Goal: Task Accomplishment & Management: Complete application form

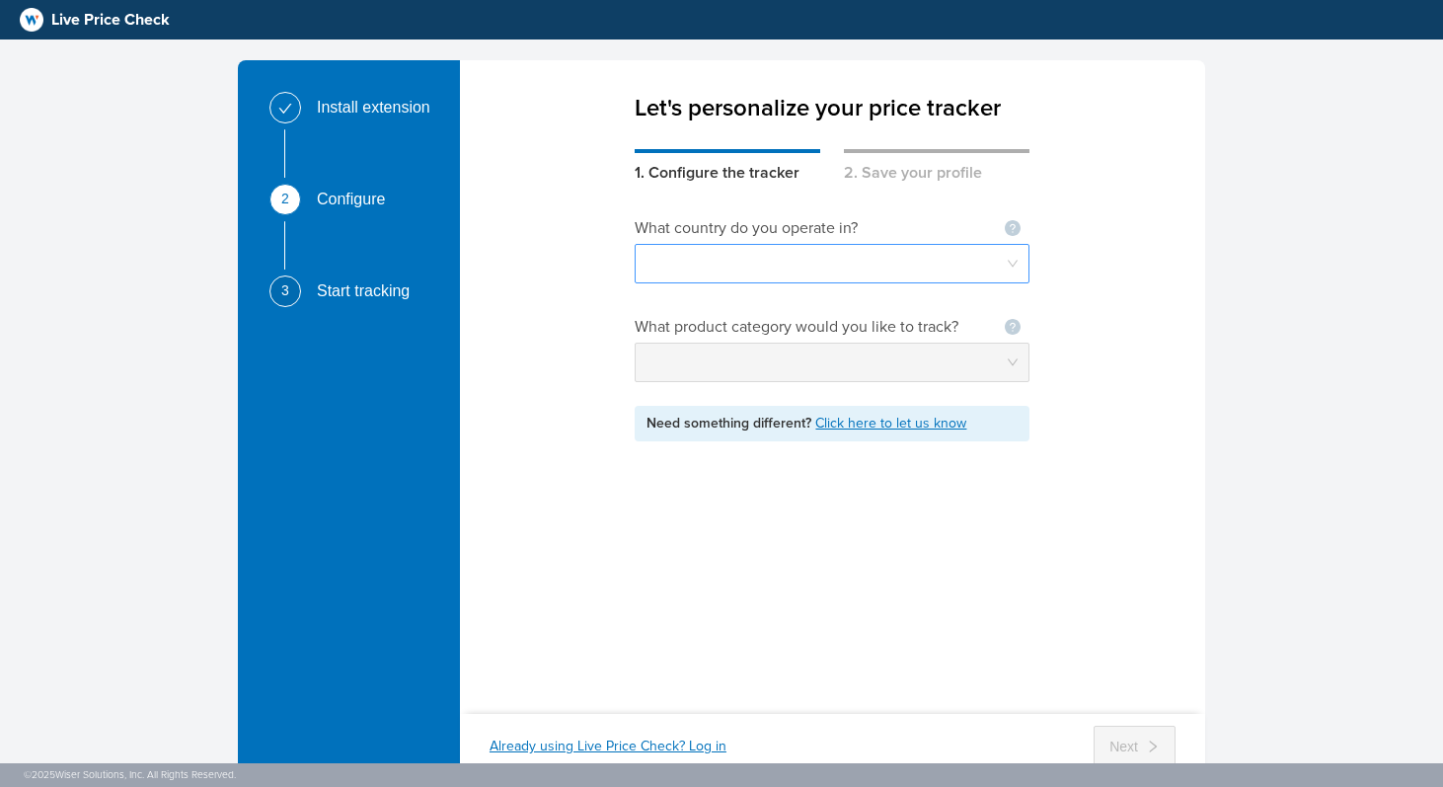
click at [829, 268] on input "search" at bounding box center [832, 264] width 371 height 38
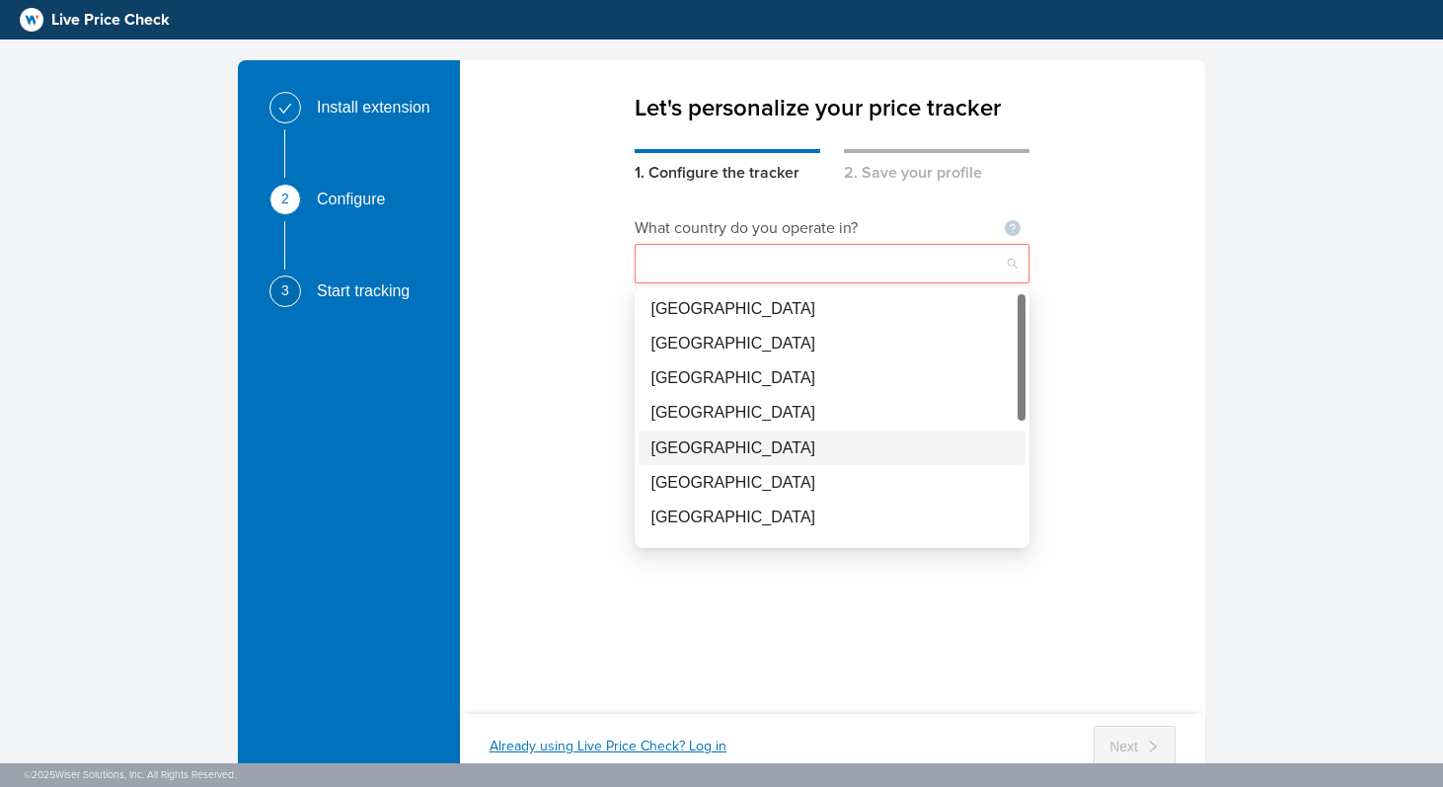
scroll to position [94, 0]
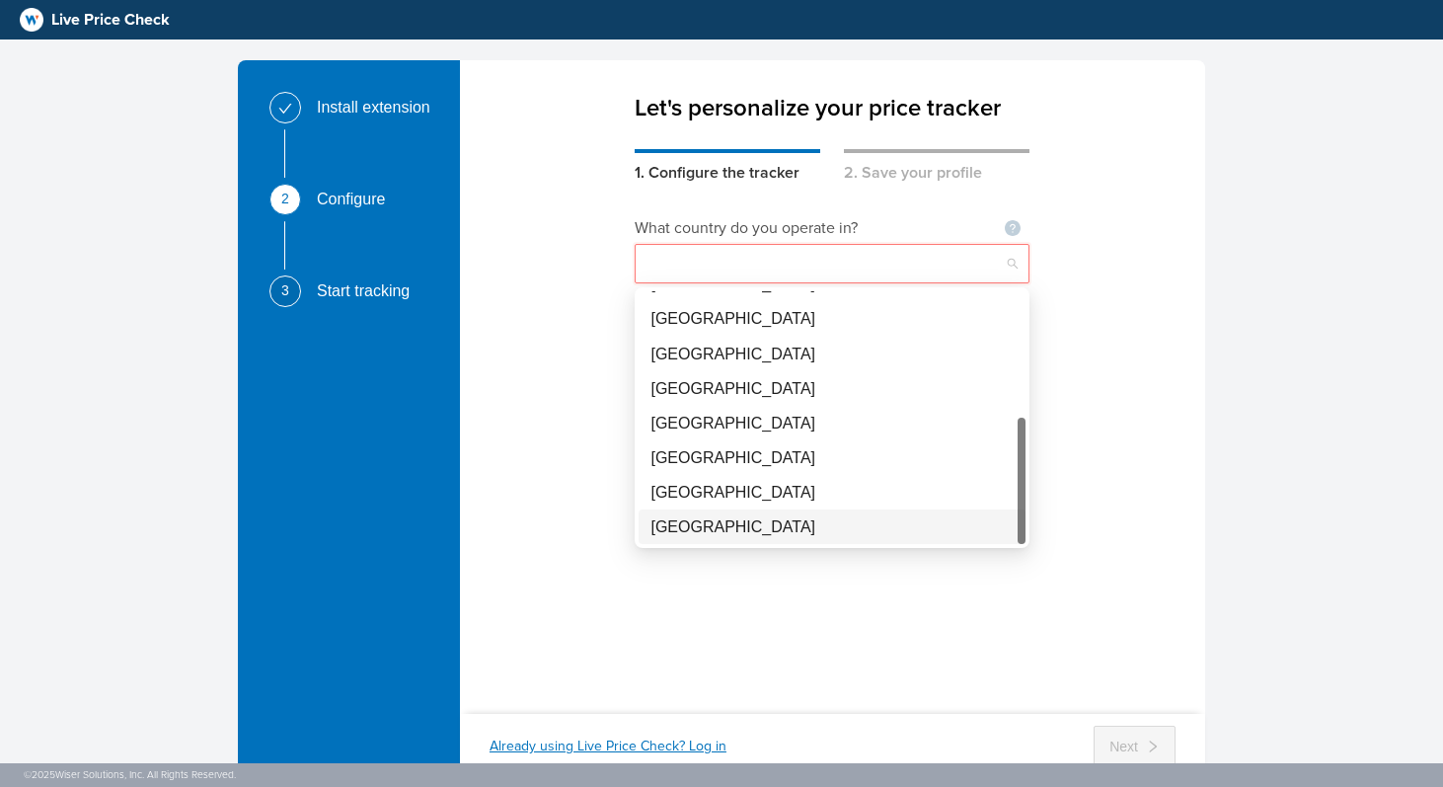
click at [782, 528] on div "[GEOGRAPHIC_DATA]" at bounding box center [831, 526] width 363 height 25
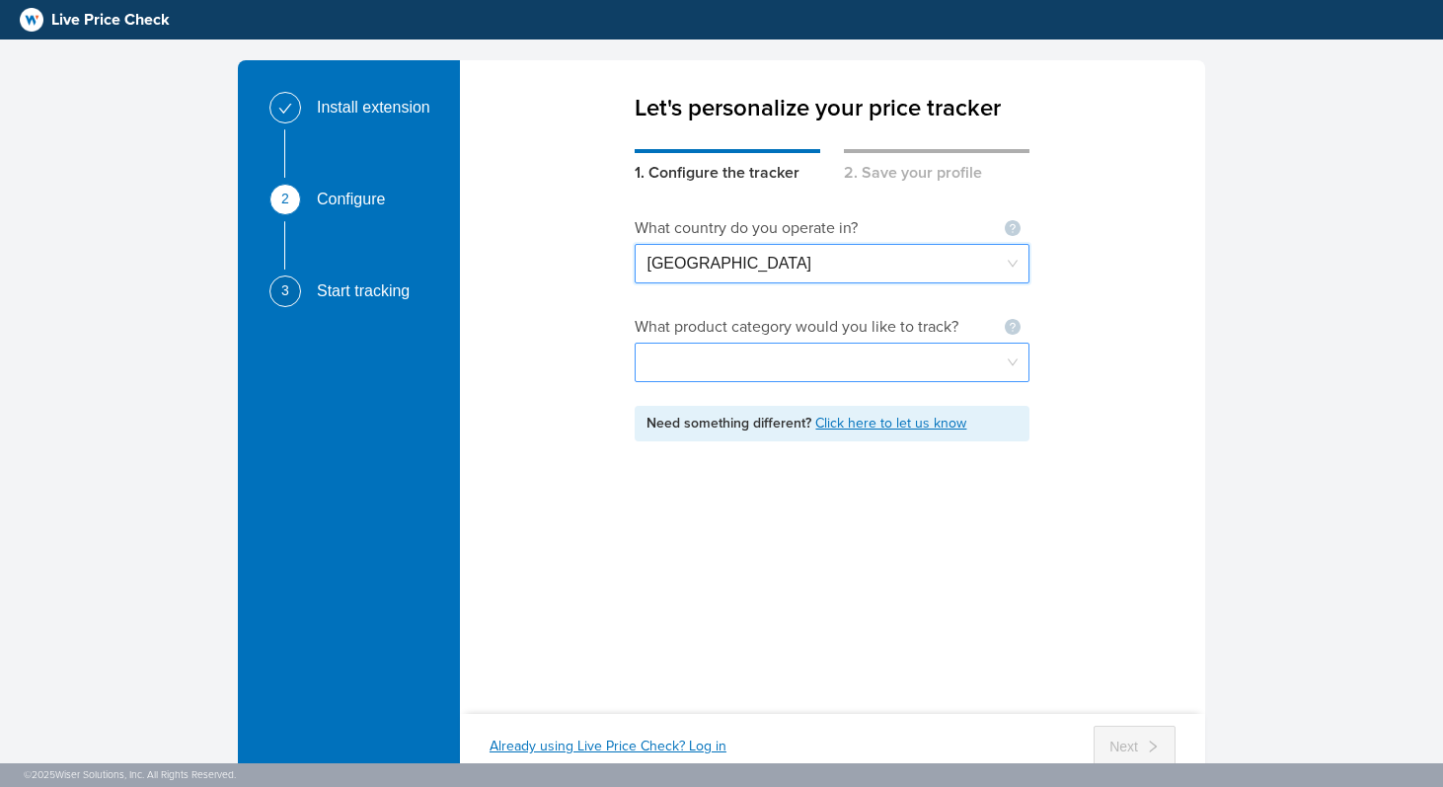
click at [834, 363] on input "search" at bounding box center [832, 363] width 371 height 38
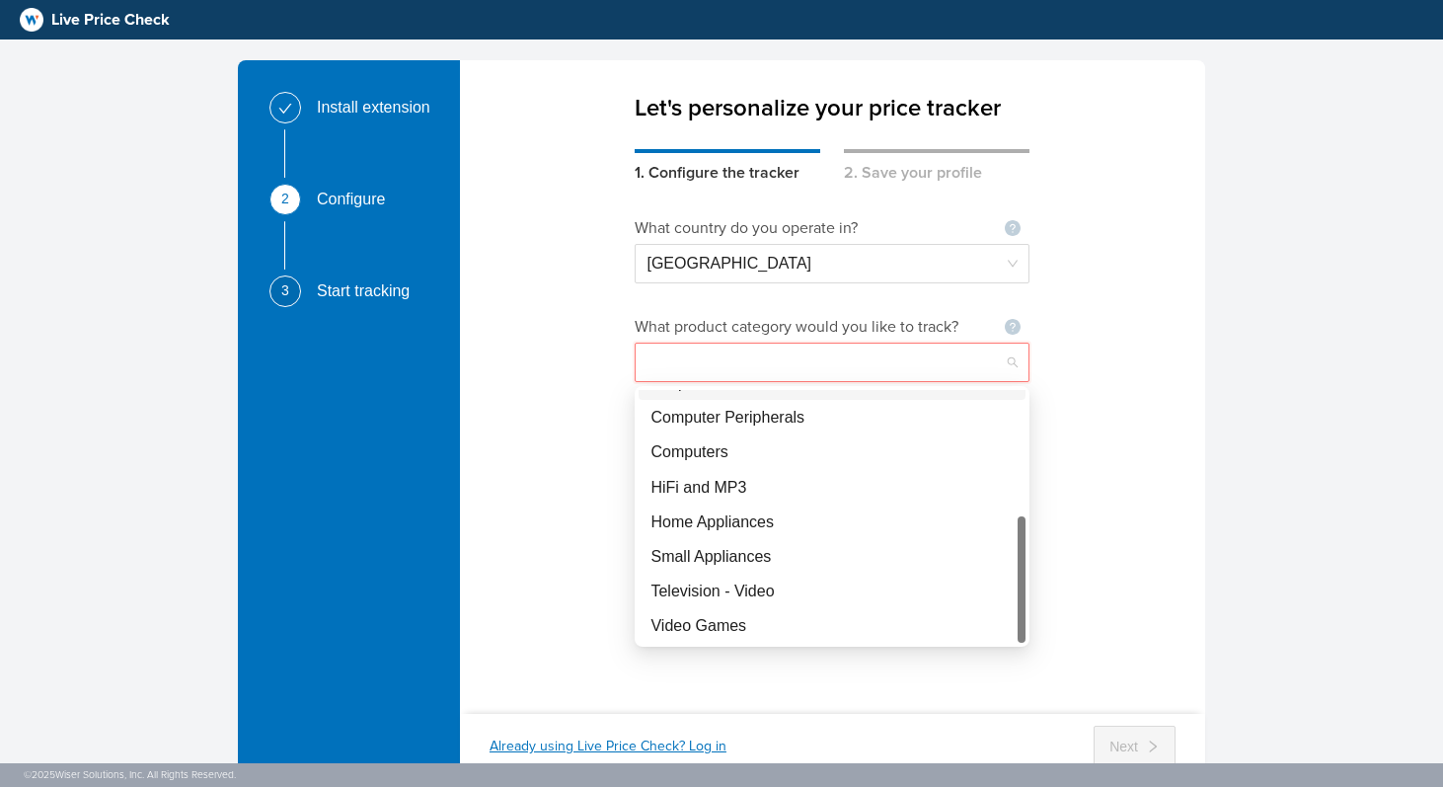
scroll to position [0, 0]
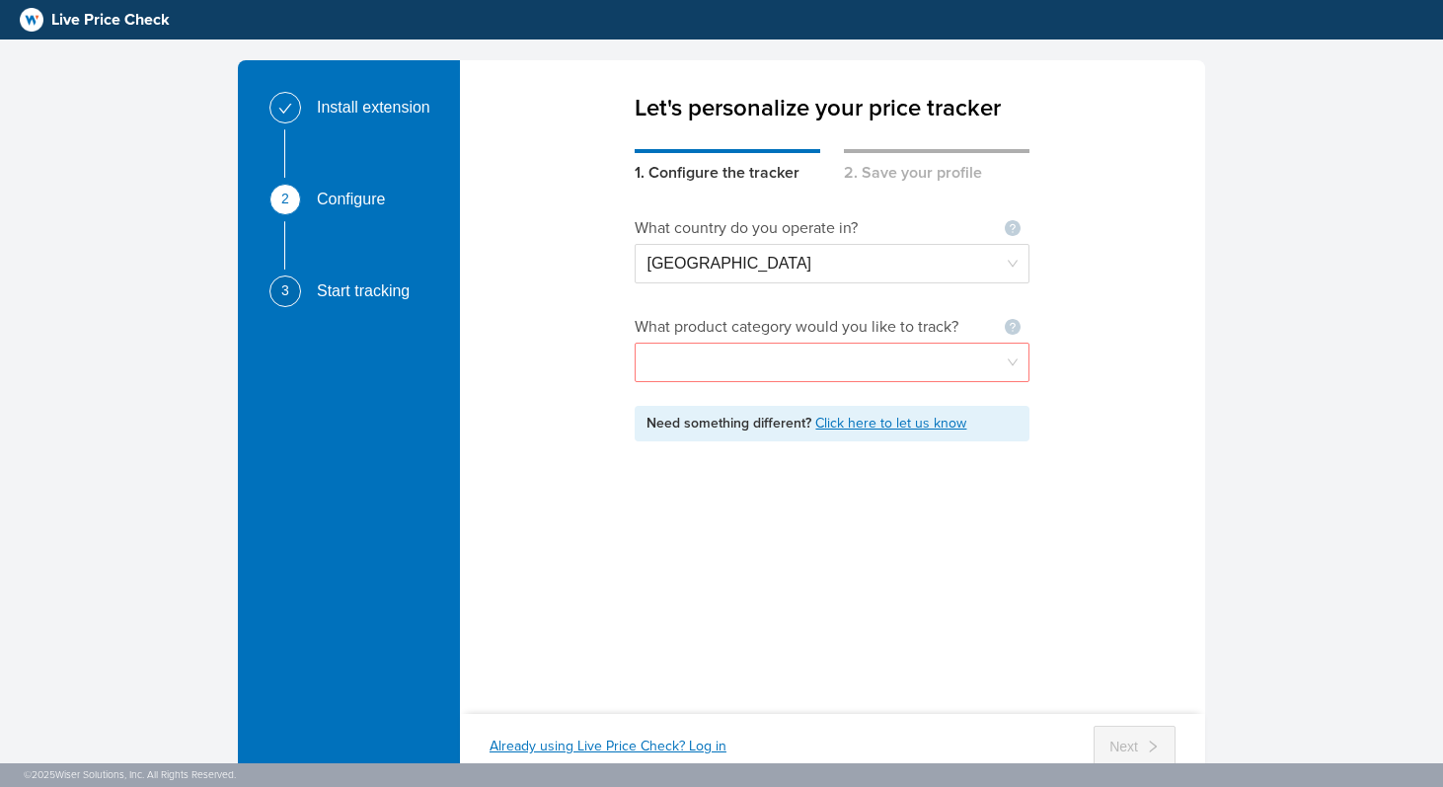
click at [1138, 492] on div "What country do you operate in? Not seeing your country ? Let us know [GEOGRAPH…" at bounding box center [832, 436] width 745 height 503
click at [894, 259] on span "[GEOGRAPHIC_DATA]" at bounding box center [832, 264] width 371 height 38
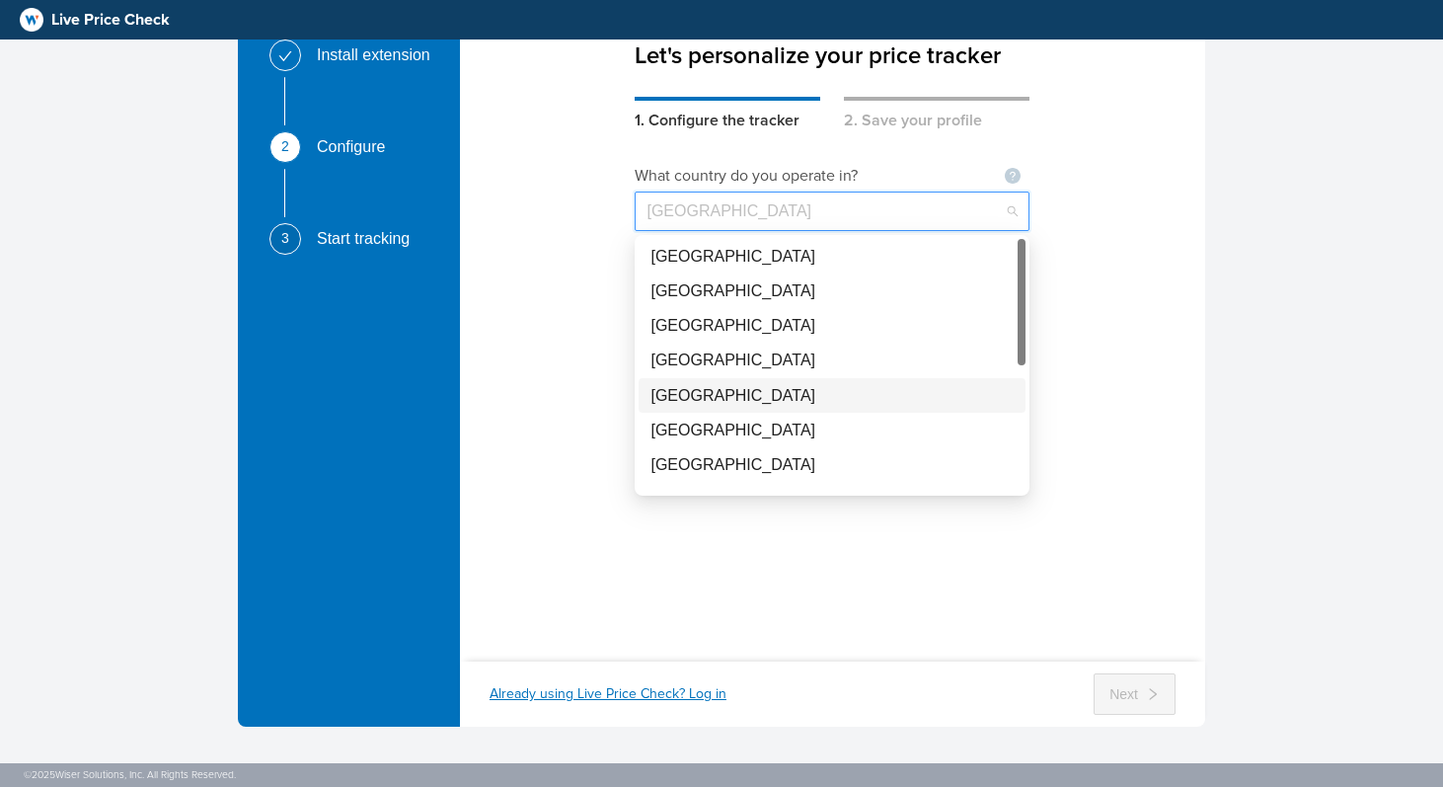
click at [1161, 353] on div "What country do you operate in? Not seeing your country ? Let us know [GEOGRAPH…" at bounding box center [832, 383] width 745 height 503
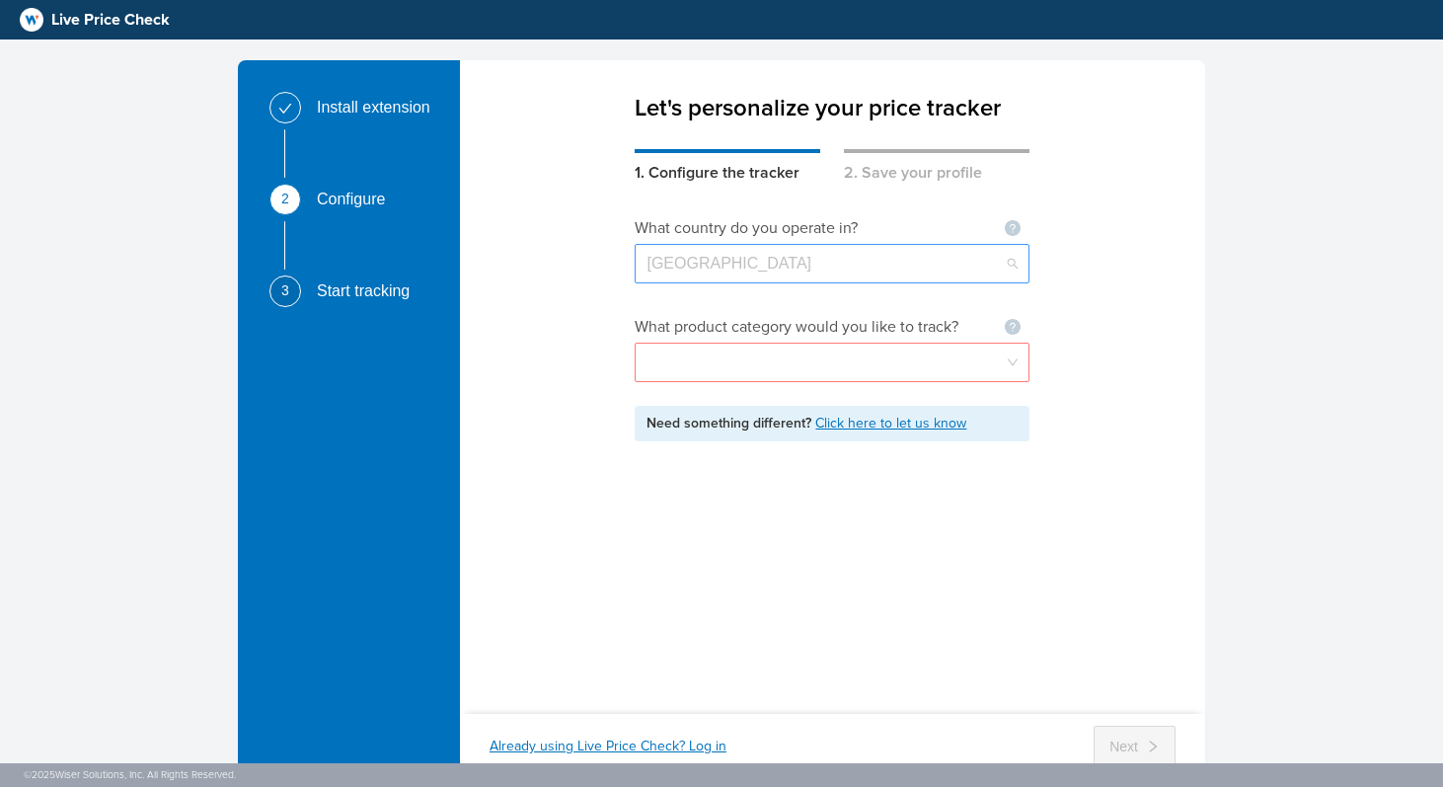
click at [937, 267] on span "[GEOGRAPHIC_DATA]" at bounding box center [832, 264] width 371 height 38
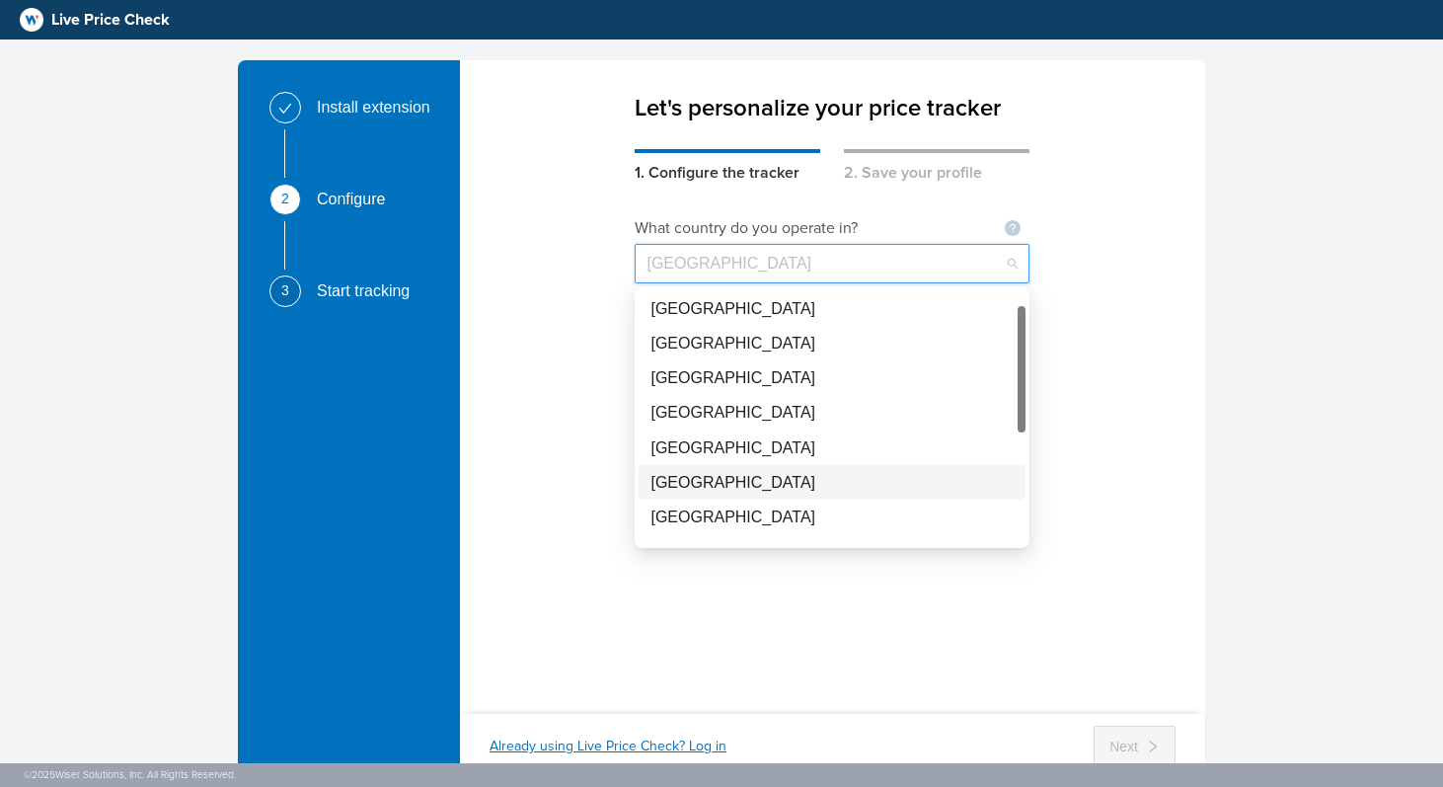
scroll to position [94, 0]
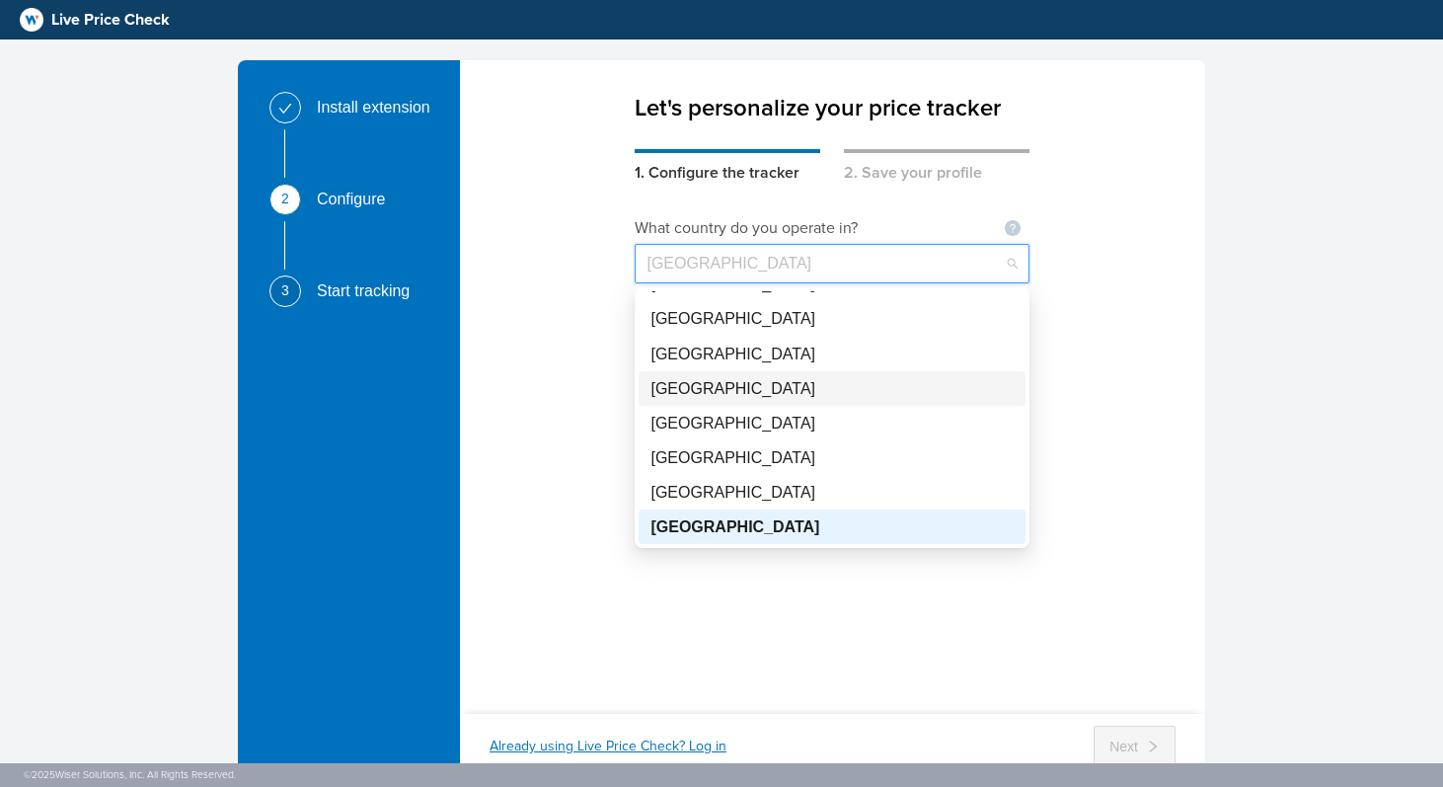
click at [1151, 304] on div "What country do you operate in? Not seeing your country ? Let us know [GEOGRAPH…" at bounding box center [832, 436] width 745 height 503
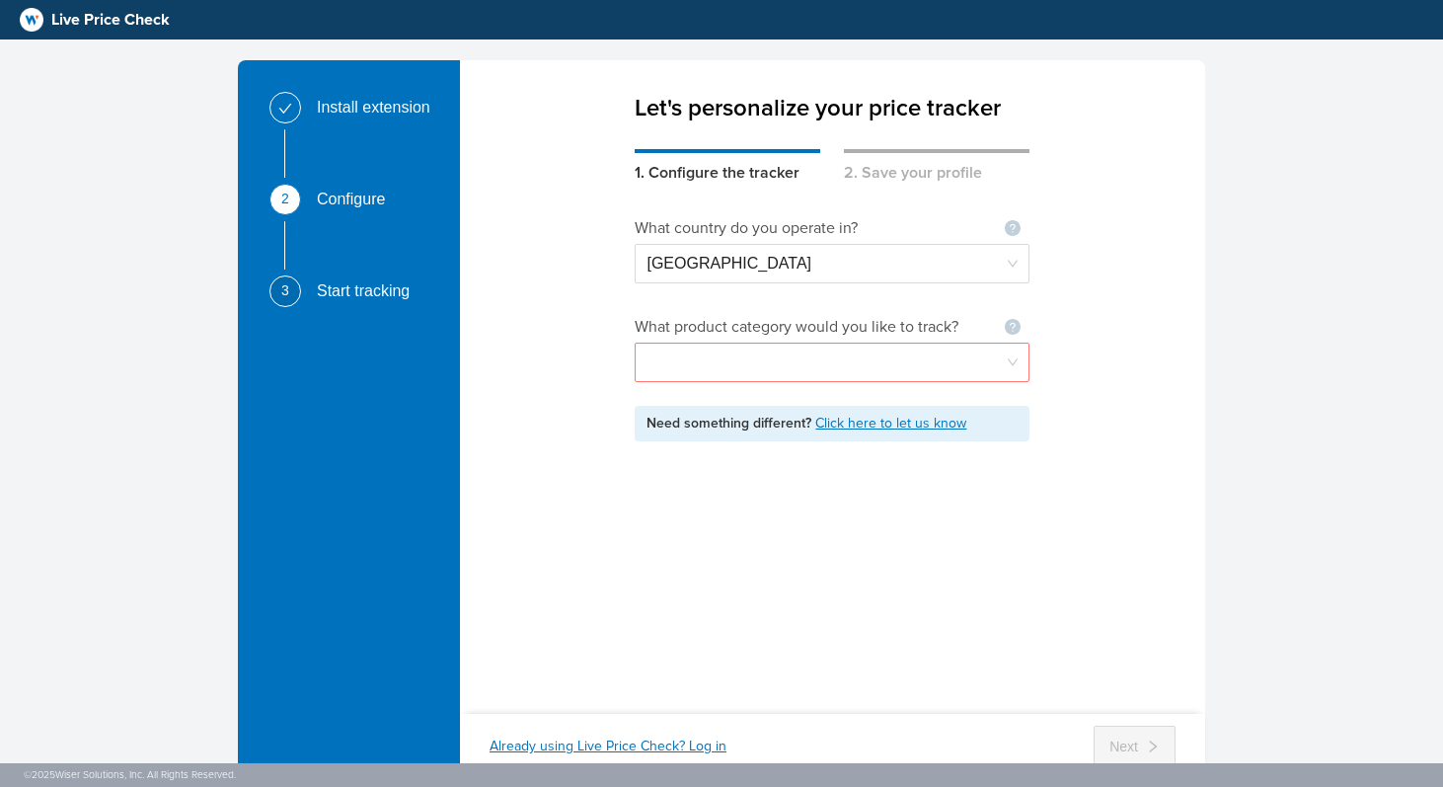
click at [859, 363] on input "search" at bounding box center [832, 363] width 371 height 38
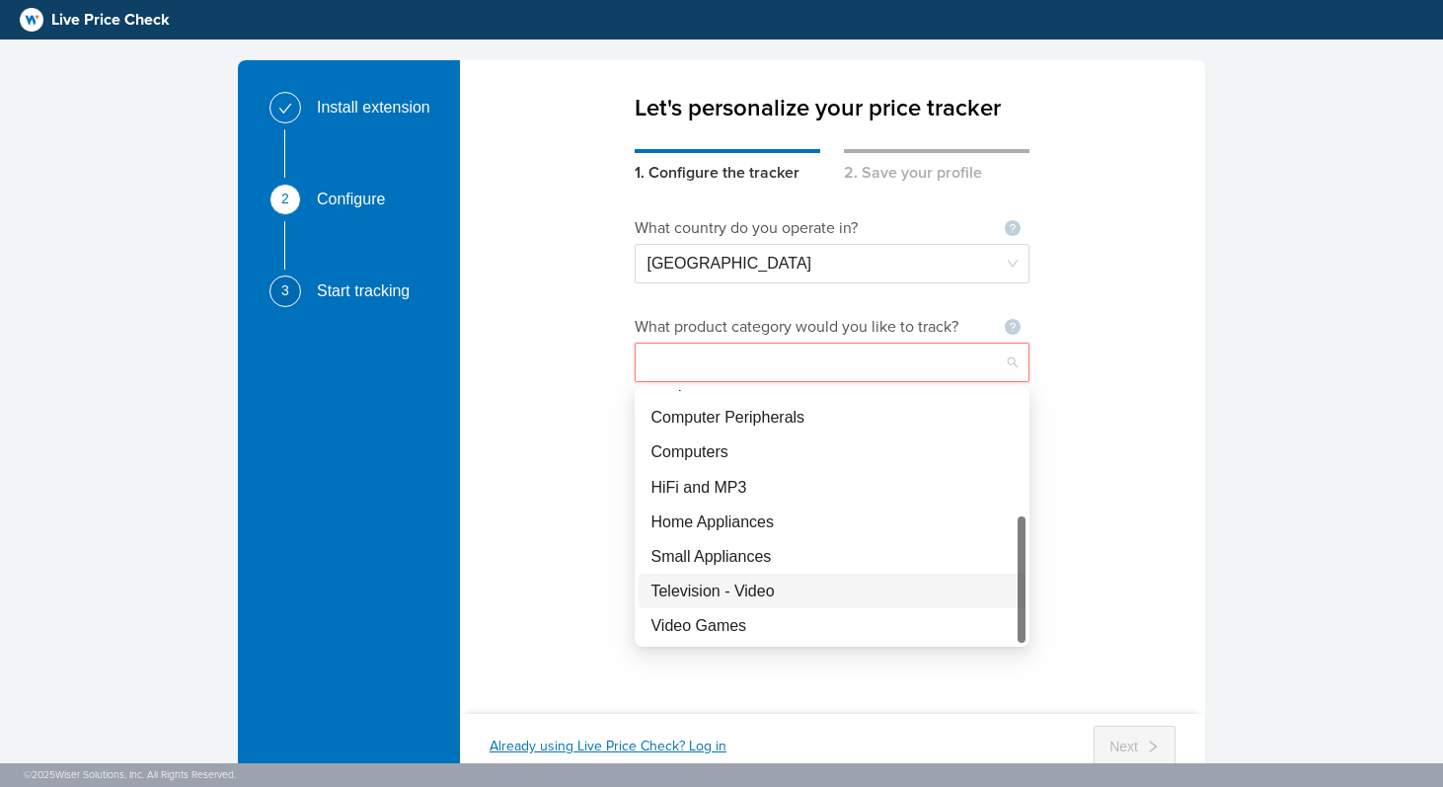
scroll to position [0, 0]
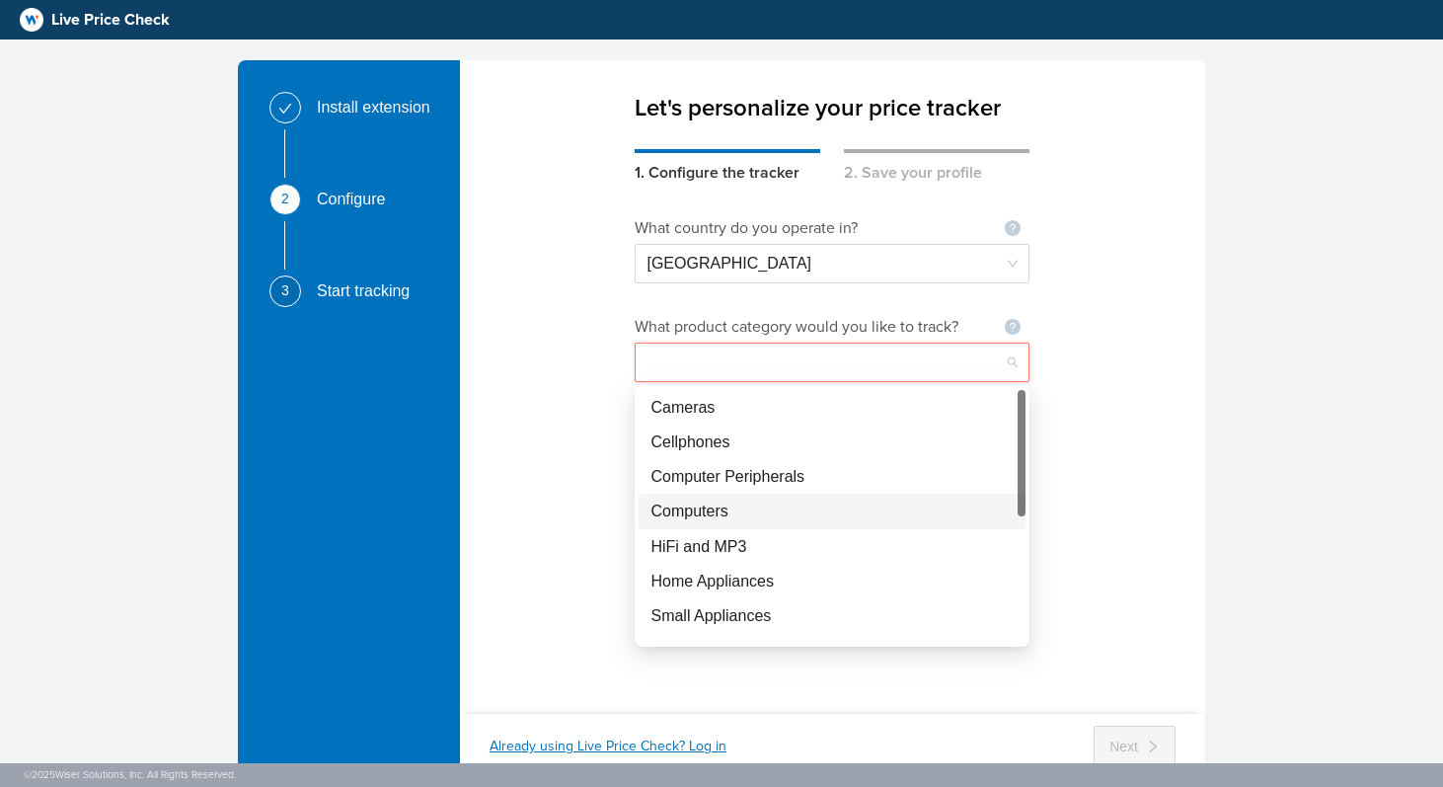
click at [790, 515] on div "Computers" at bounding box center [831, 510] width 363 height 25
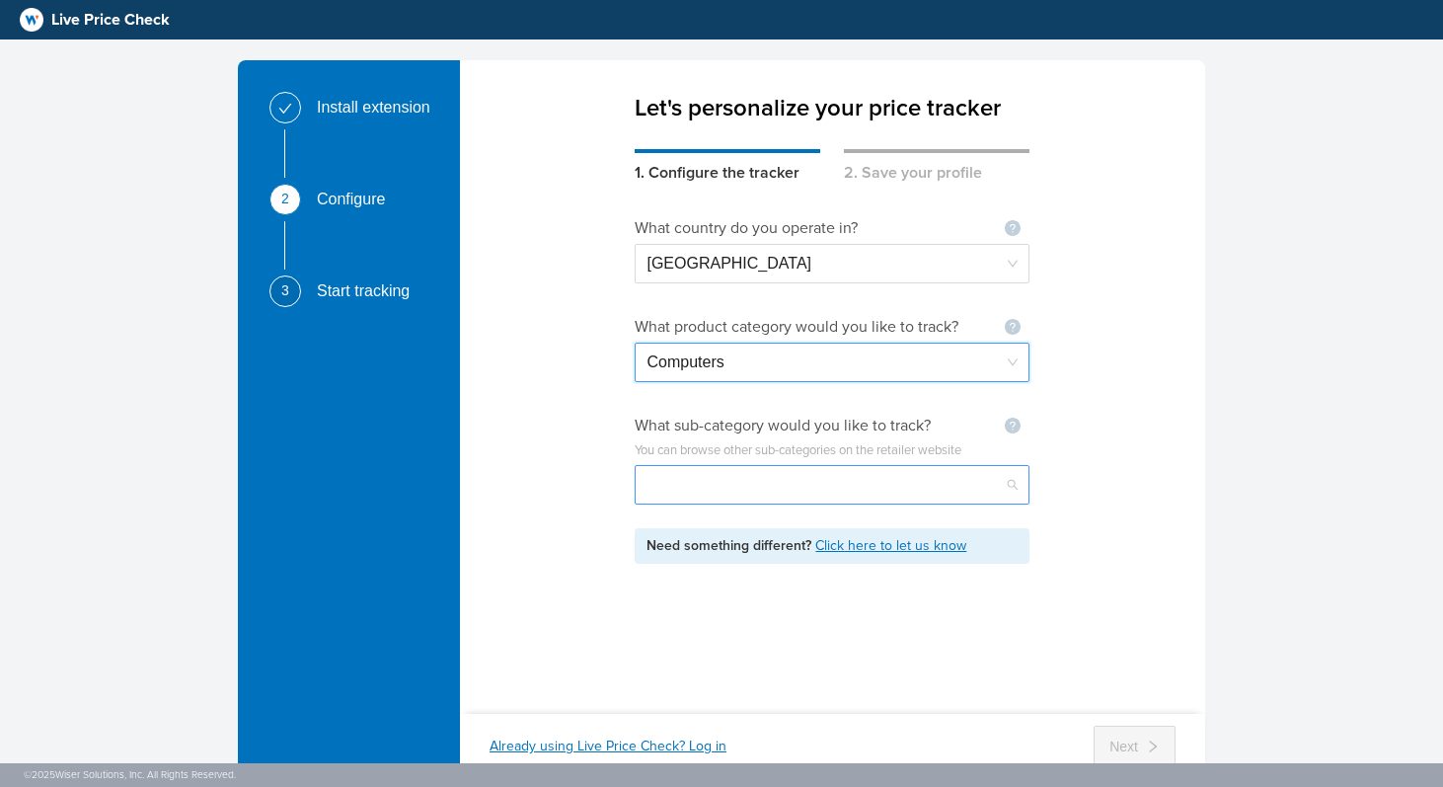
click at [802, 484] on input "search" at bounding box center [832, 485] width 371 height 38
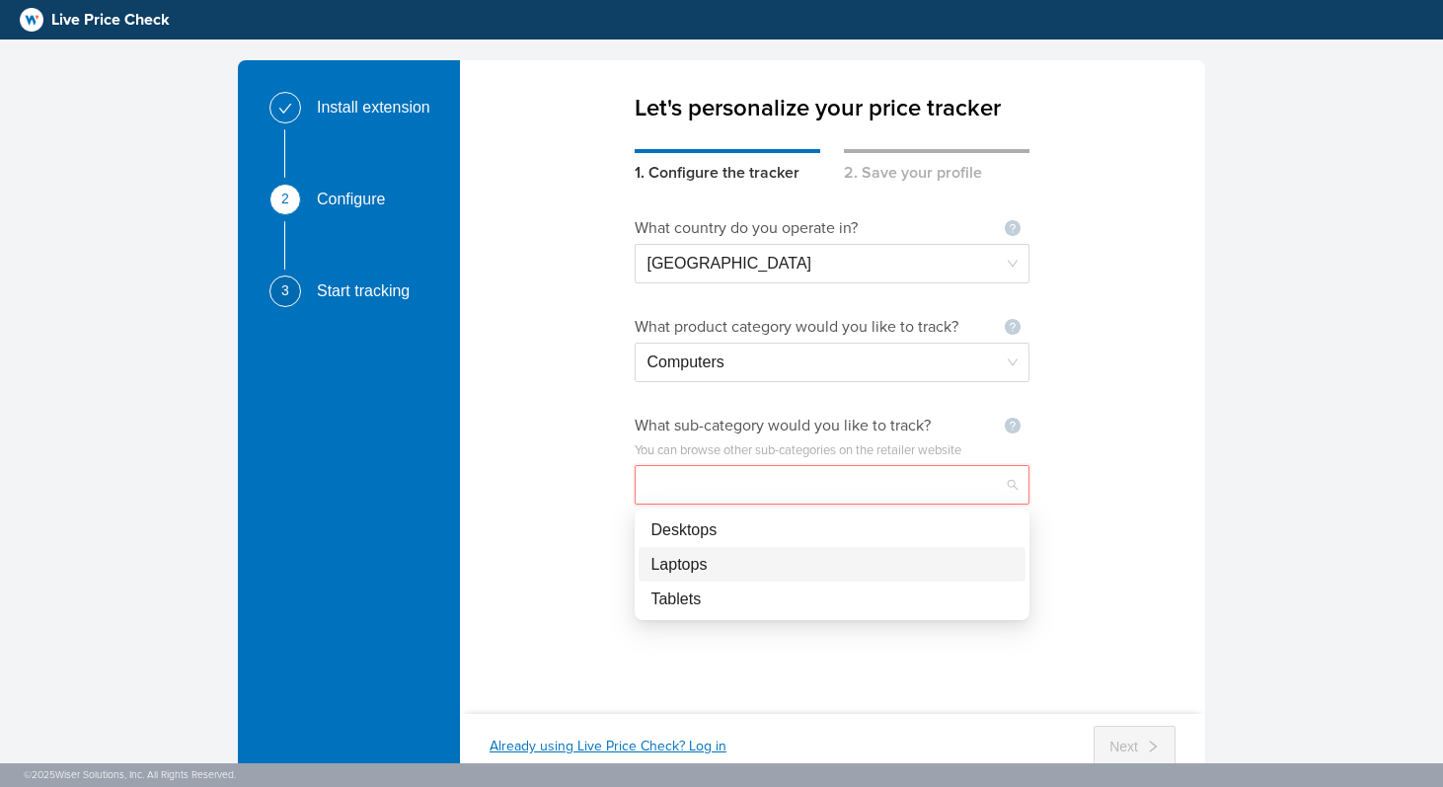
click at [787, 562] on div "Laptops" at bounding box center [831, 564] width 363 height 25
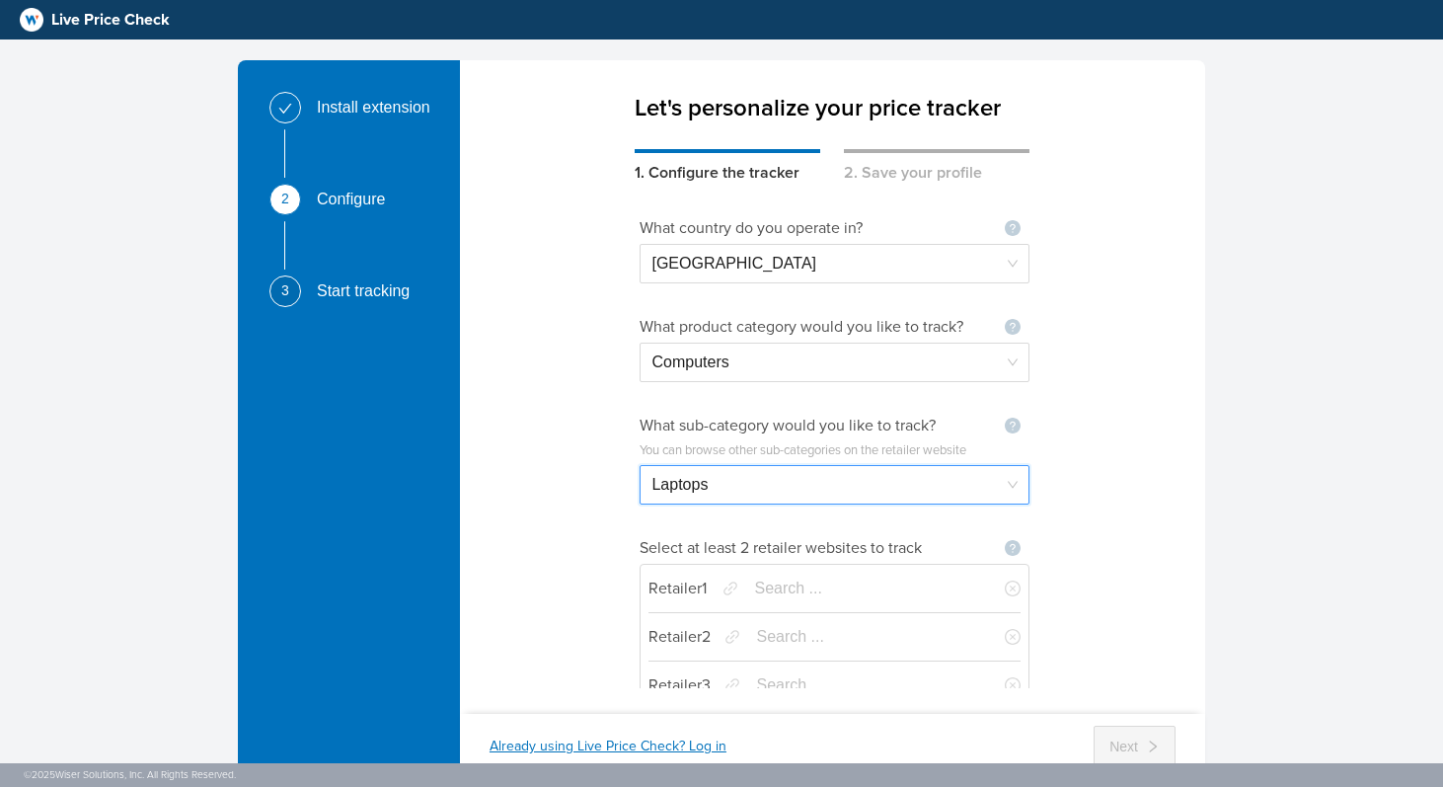
scroll to position [80, 0]
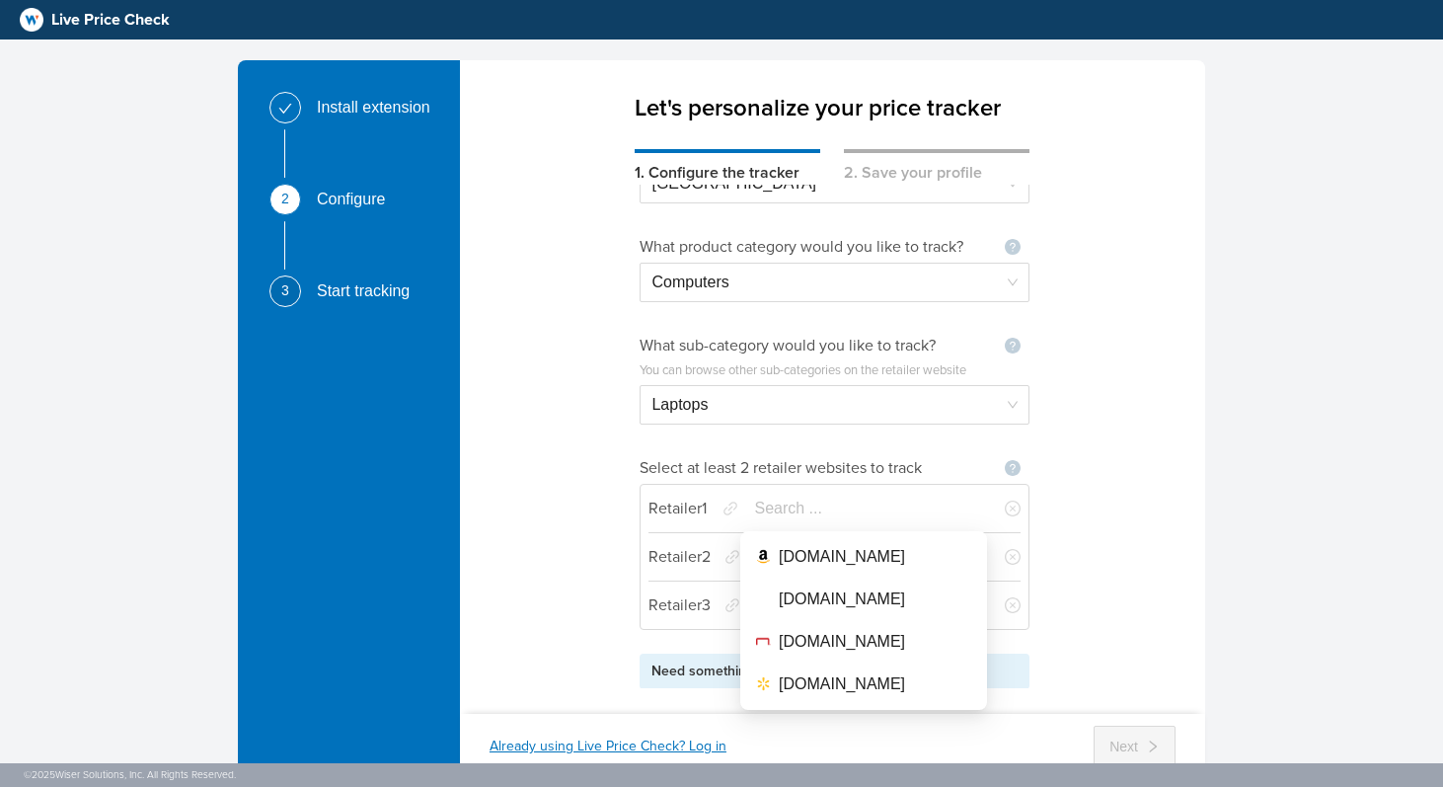
click at [874, 509] on input "search" at bounding box center [865, 509] width 223 height 38
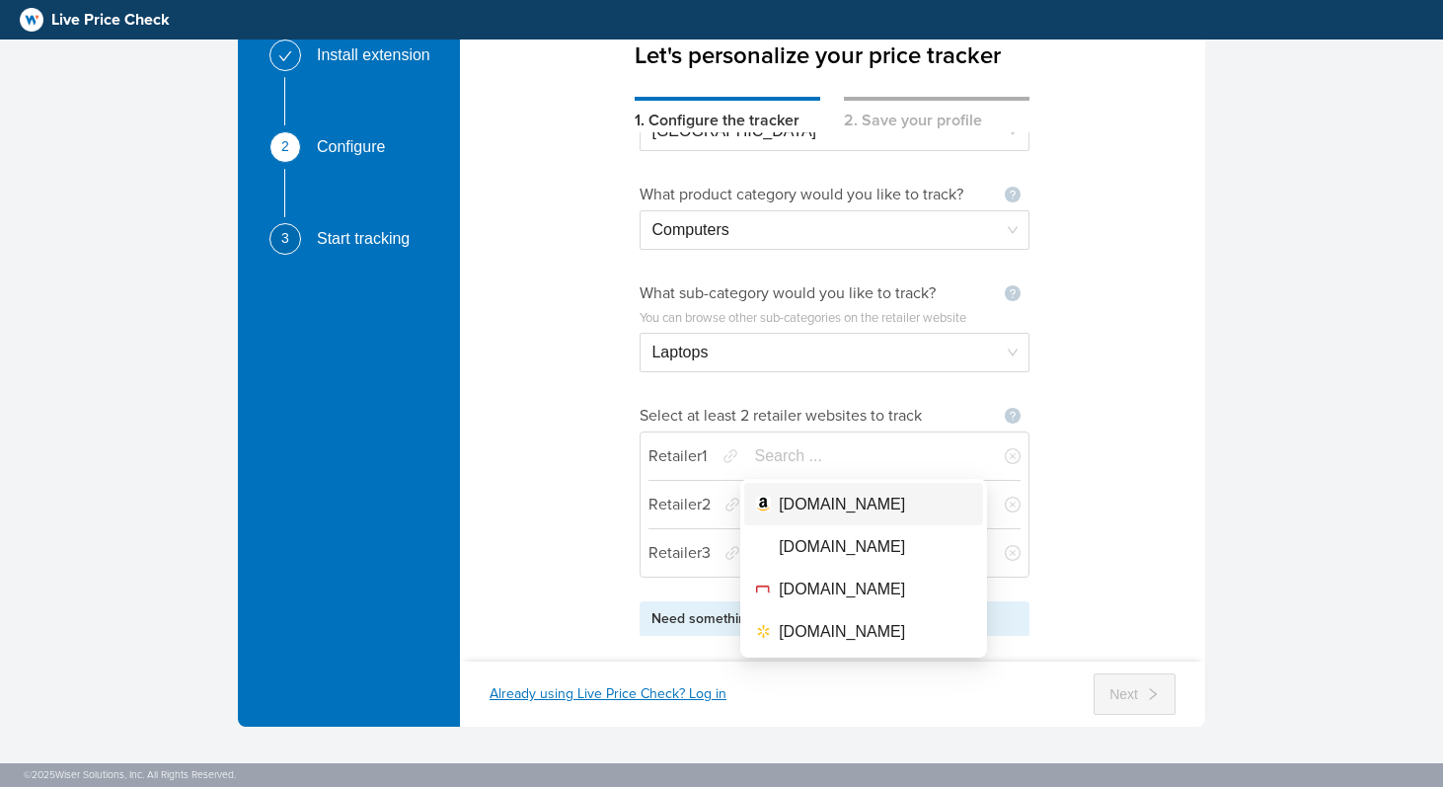
click at [847, 501] on div "[DOMAIN_NAME]" at bounding box center [842, 504] width 126 height 25
type input "[DOMAIN_NAME]"
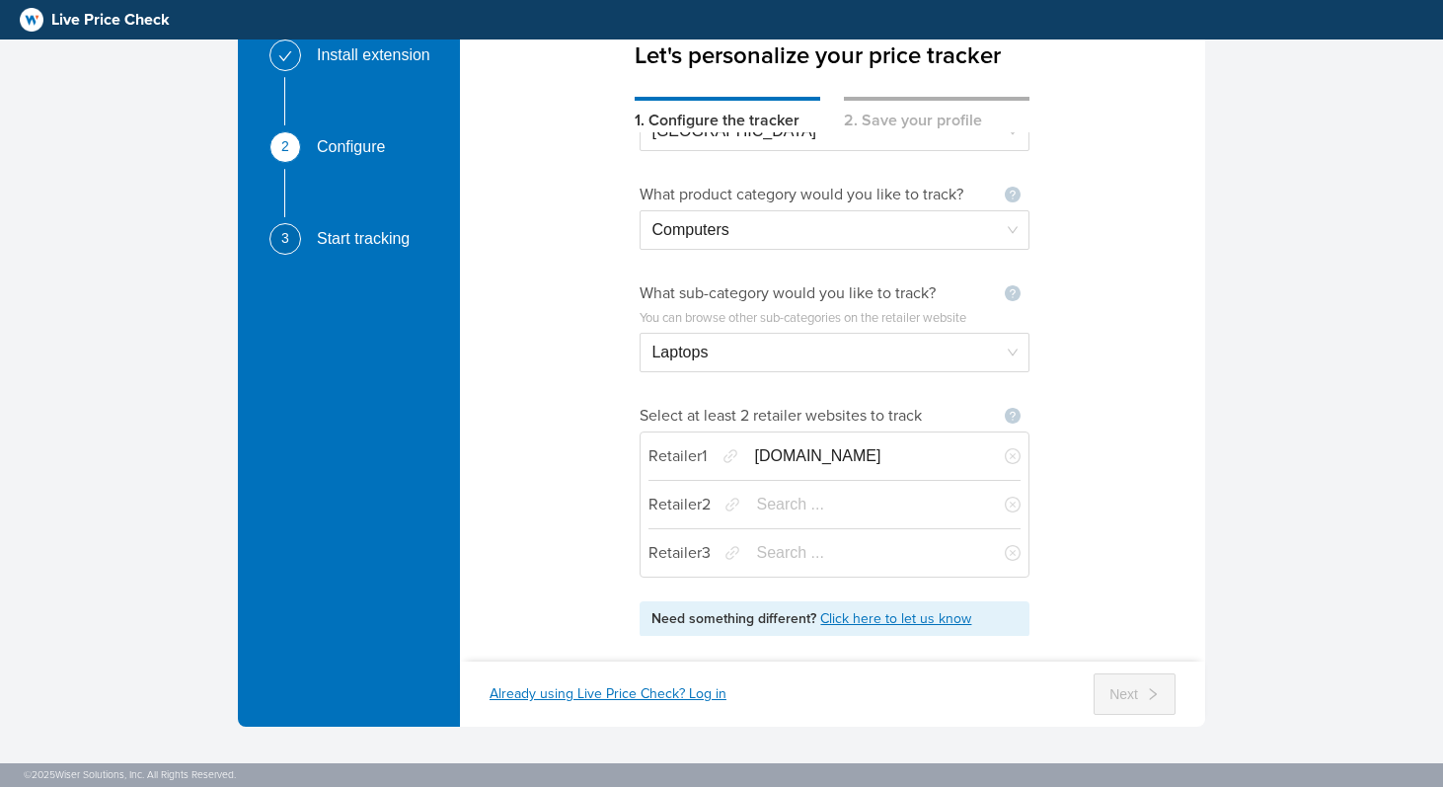
click at [847, 489] on input "search" at bounding box center [867, 505] width 223 height 38
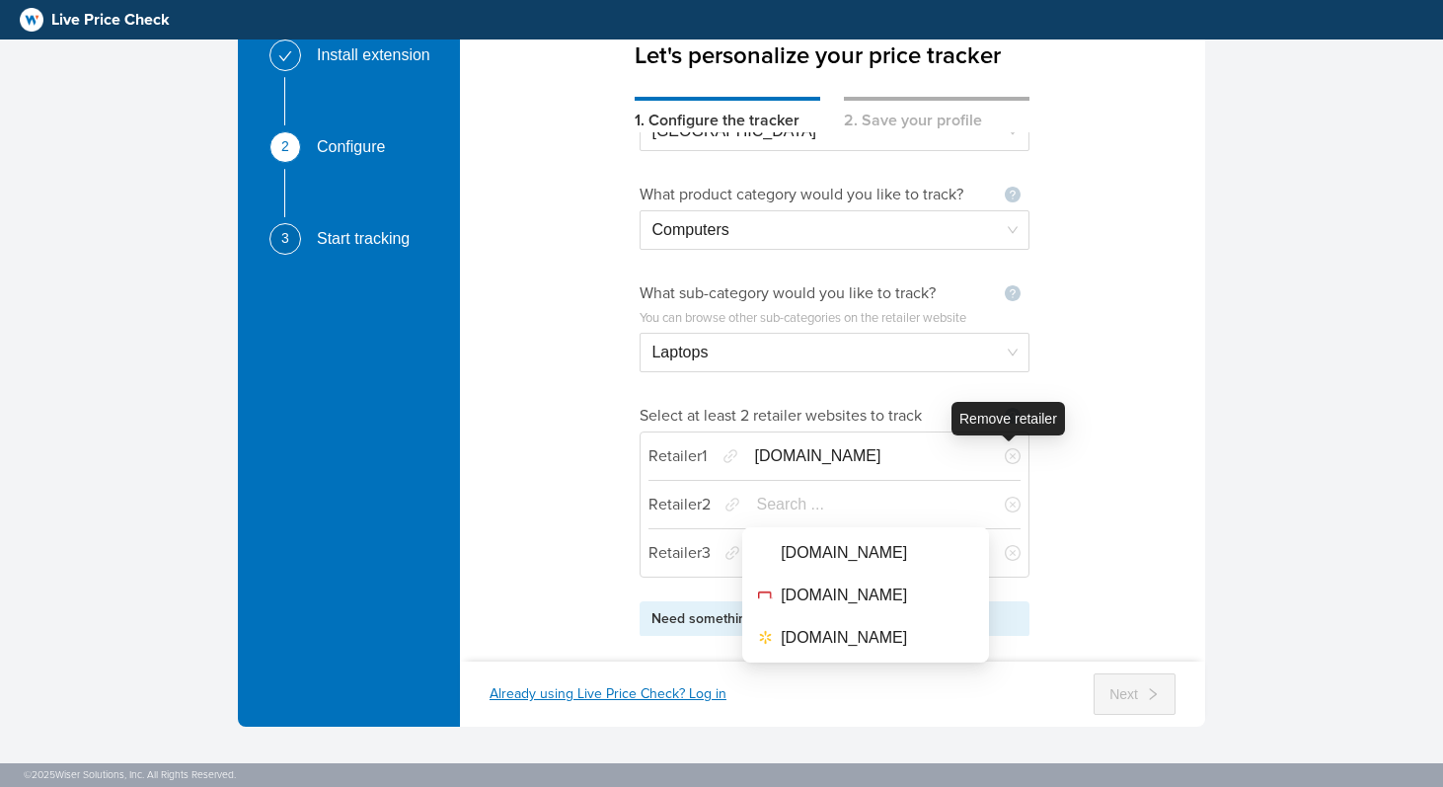
click at [1011, 456] on icon "close-circle" at bounding box center [1013, 456] width 16 height 16
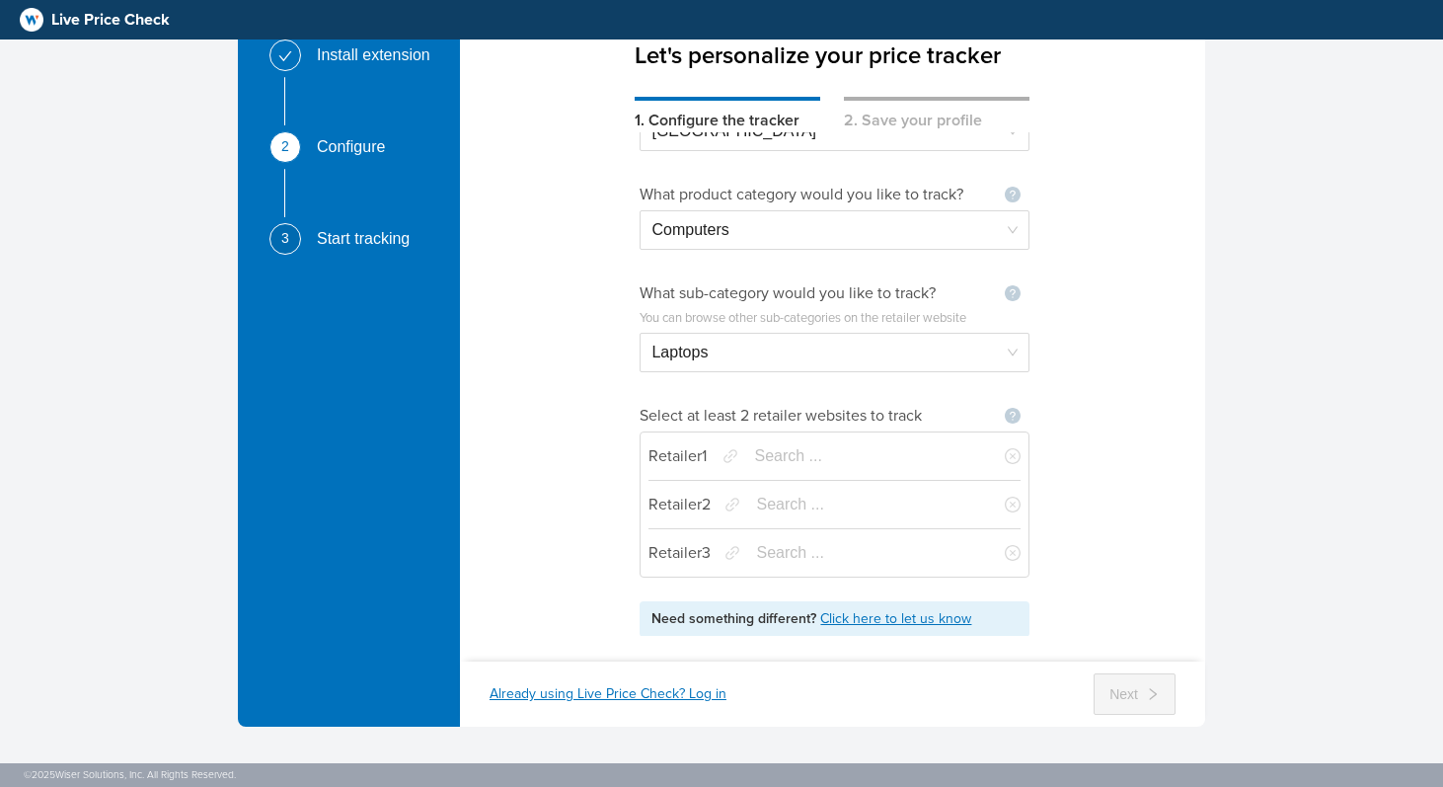
click at [888, 457] on input "search" at bounding box center [865, 456] width 223 height 38
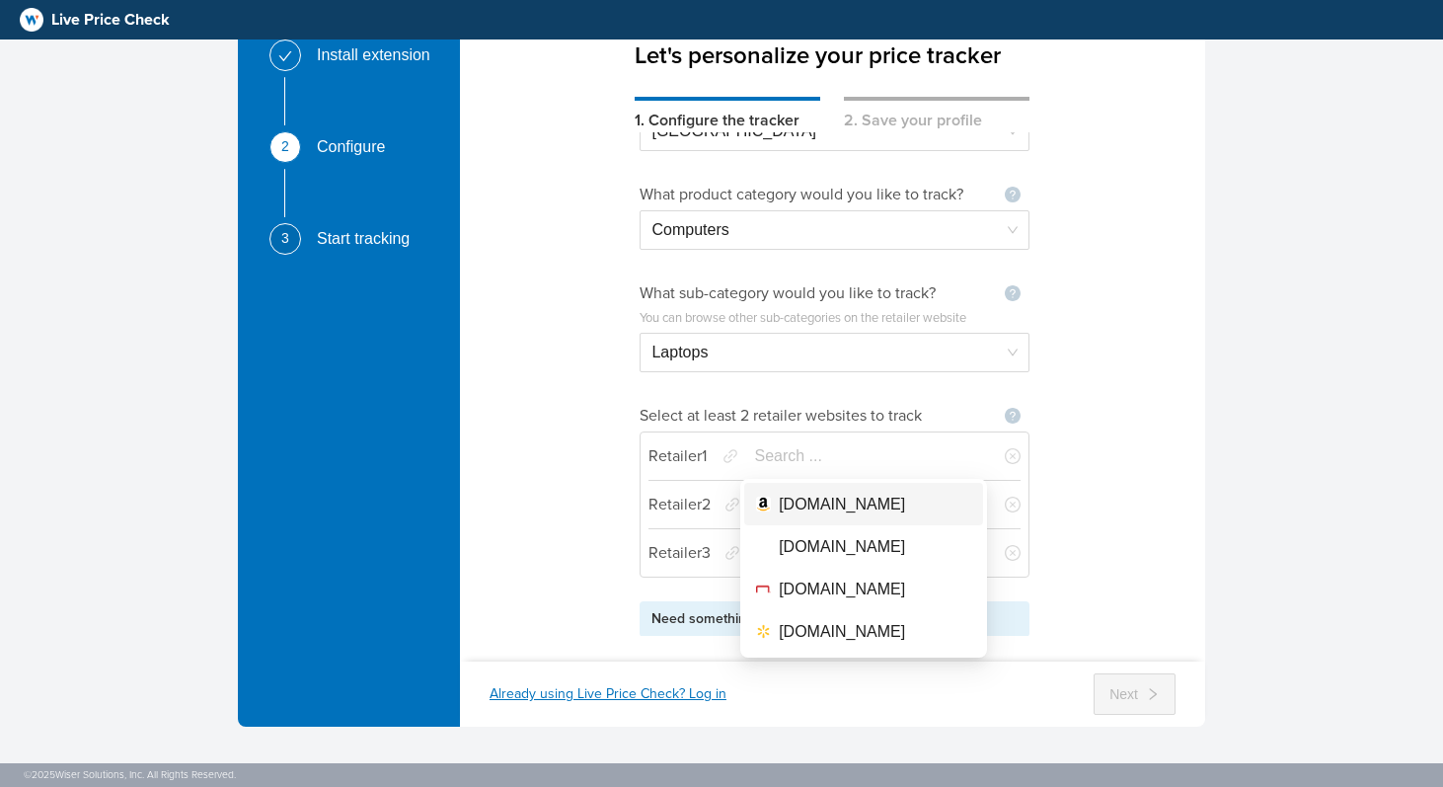
click at [1077, 489] on div "What country do you operate in? Not seeing your country ? Let us know [GEOGRAPH…" at bounding box center [832, 383] width 745 height 503
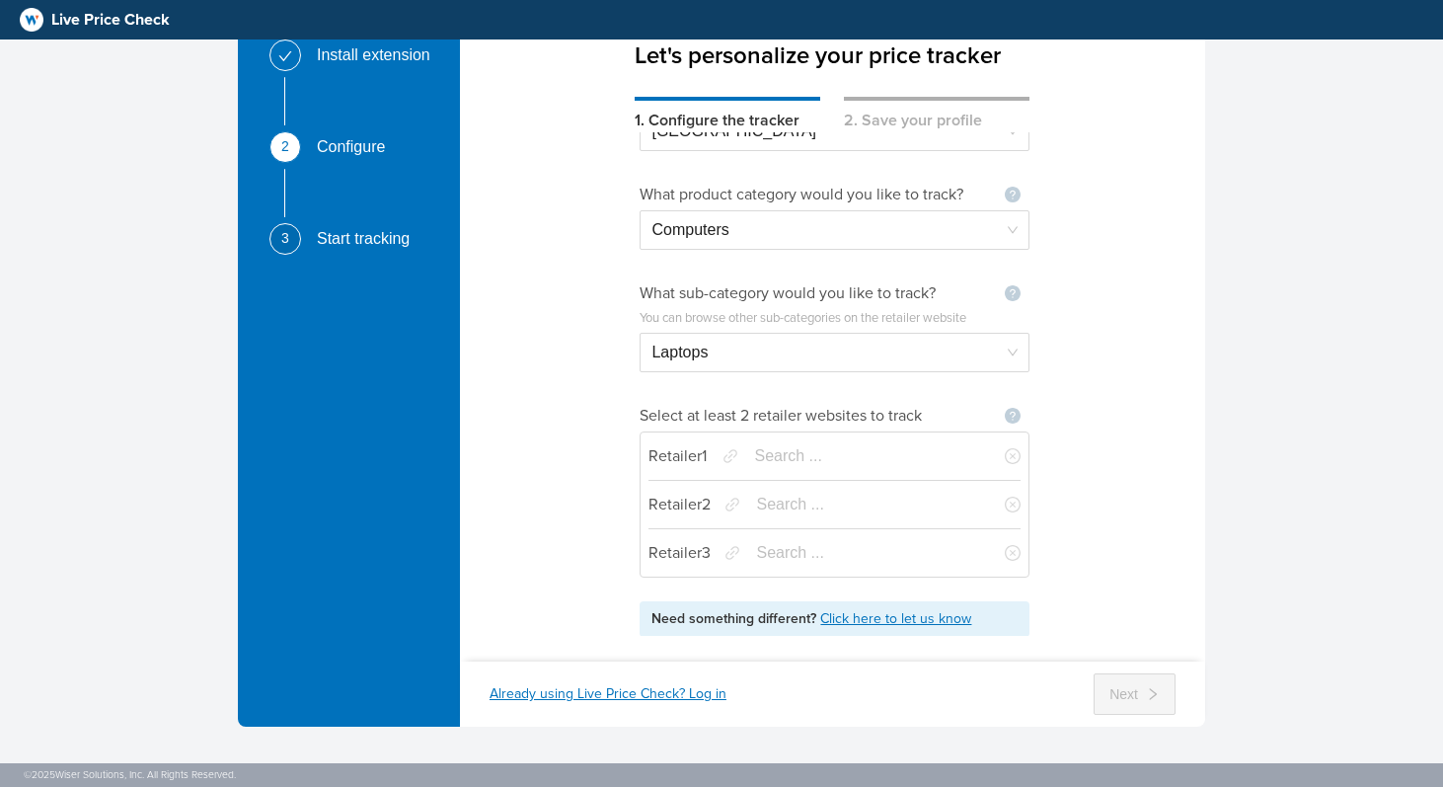
scroll to position [0, 0]
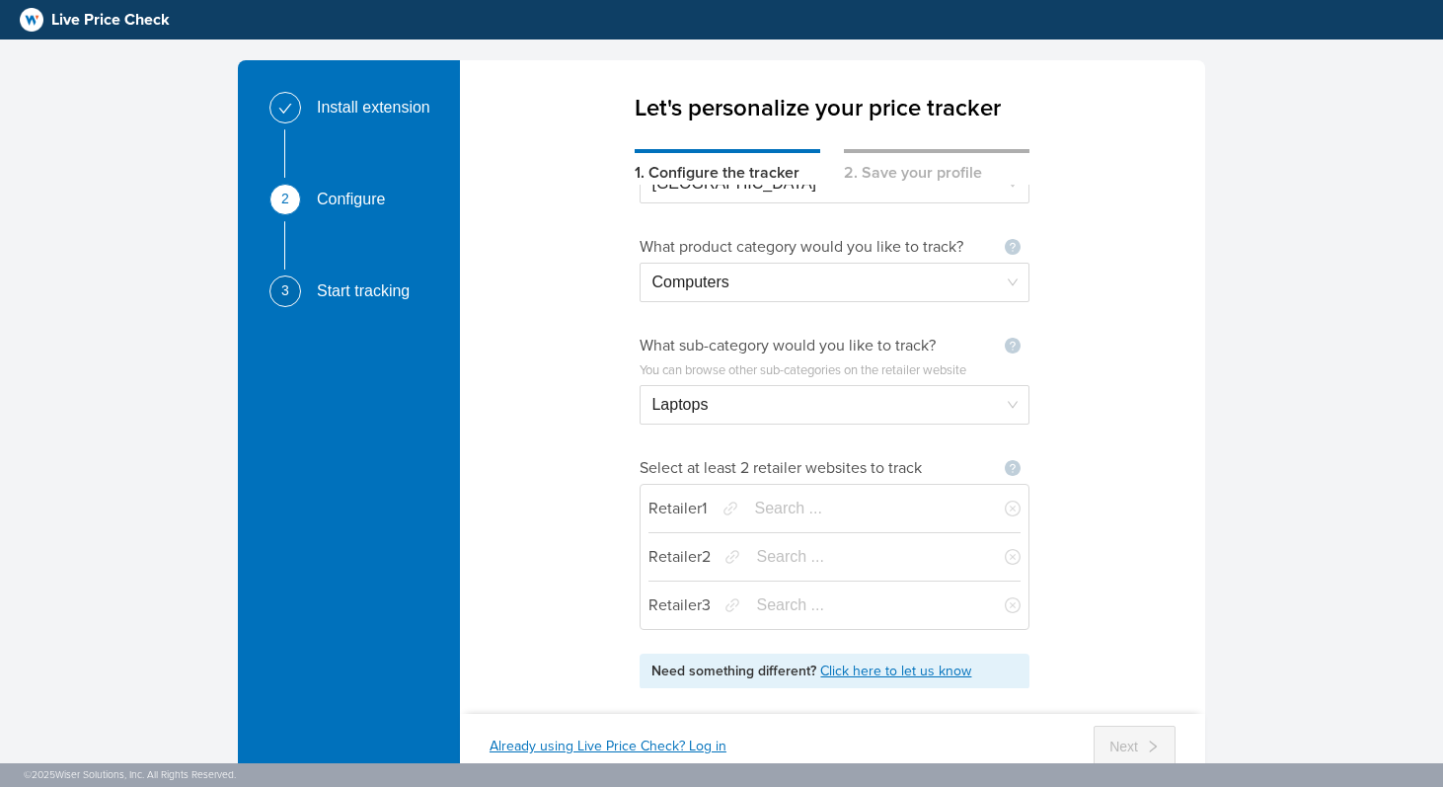
click at [893, 499] on input "search" at bounding box center [865, 509] width 223 height 38
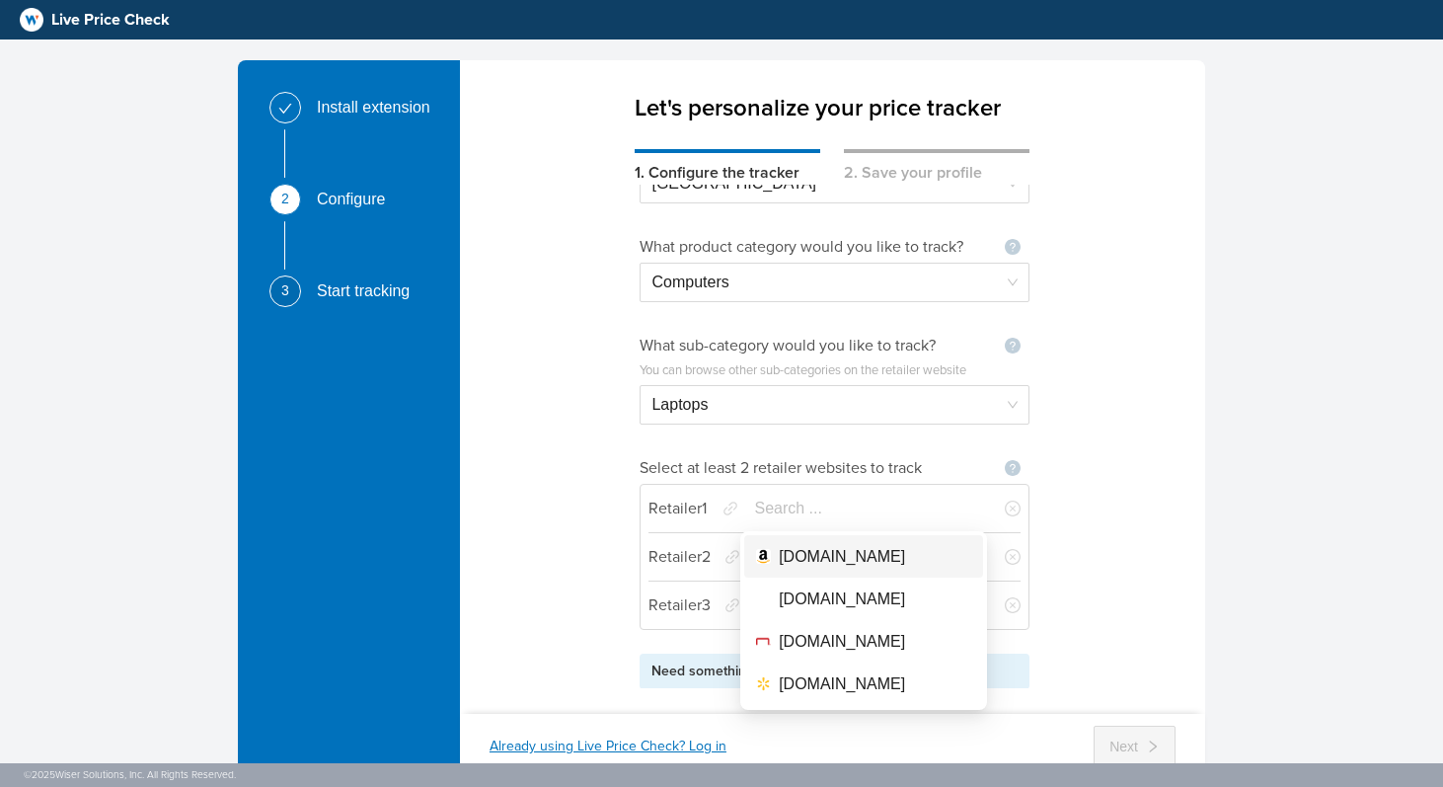
click at [865, 560] on div "[DOMAIN_NAME]" at bounding box center [842, 556] width 126 height 25
type input "[DOMAIN_NAME]"
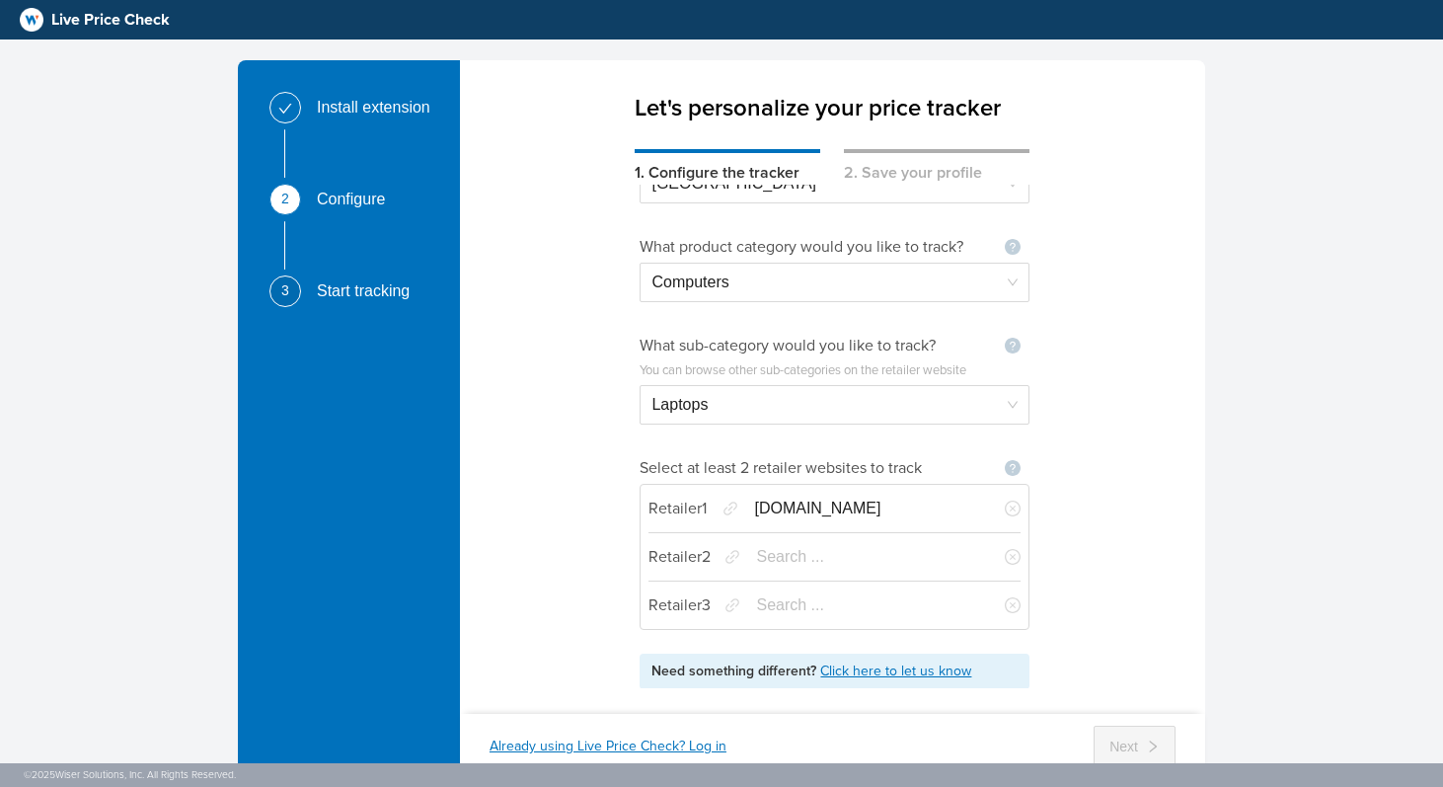
click at [862, 559] on input "search" at bounding box center [867, 557] width 223 height 38
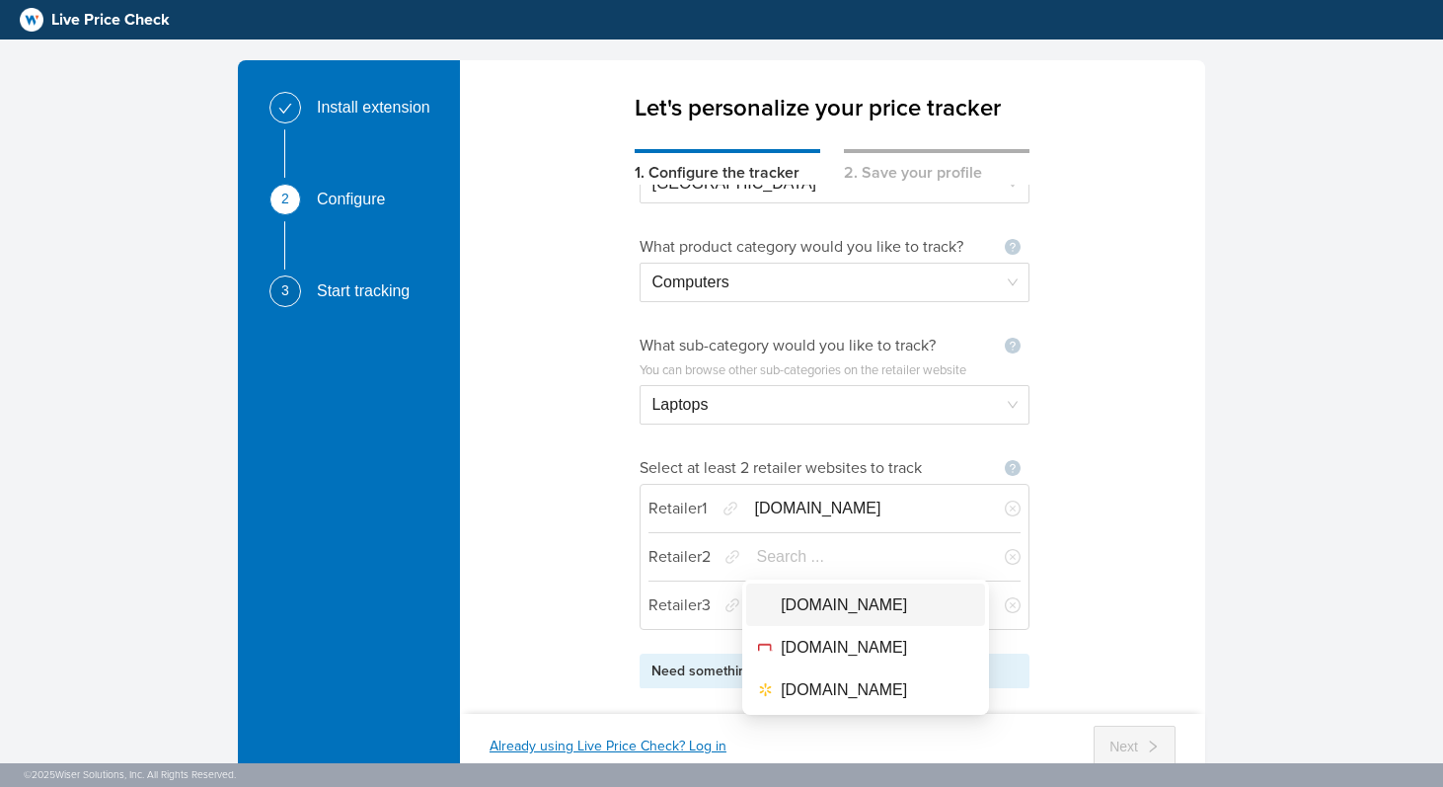
click at [872, 612] on div "[DOMAIN_NAME]" at bounding box center [844, 604] width 126 height 25
type input "[DOMAIN_NAME]"
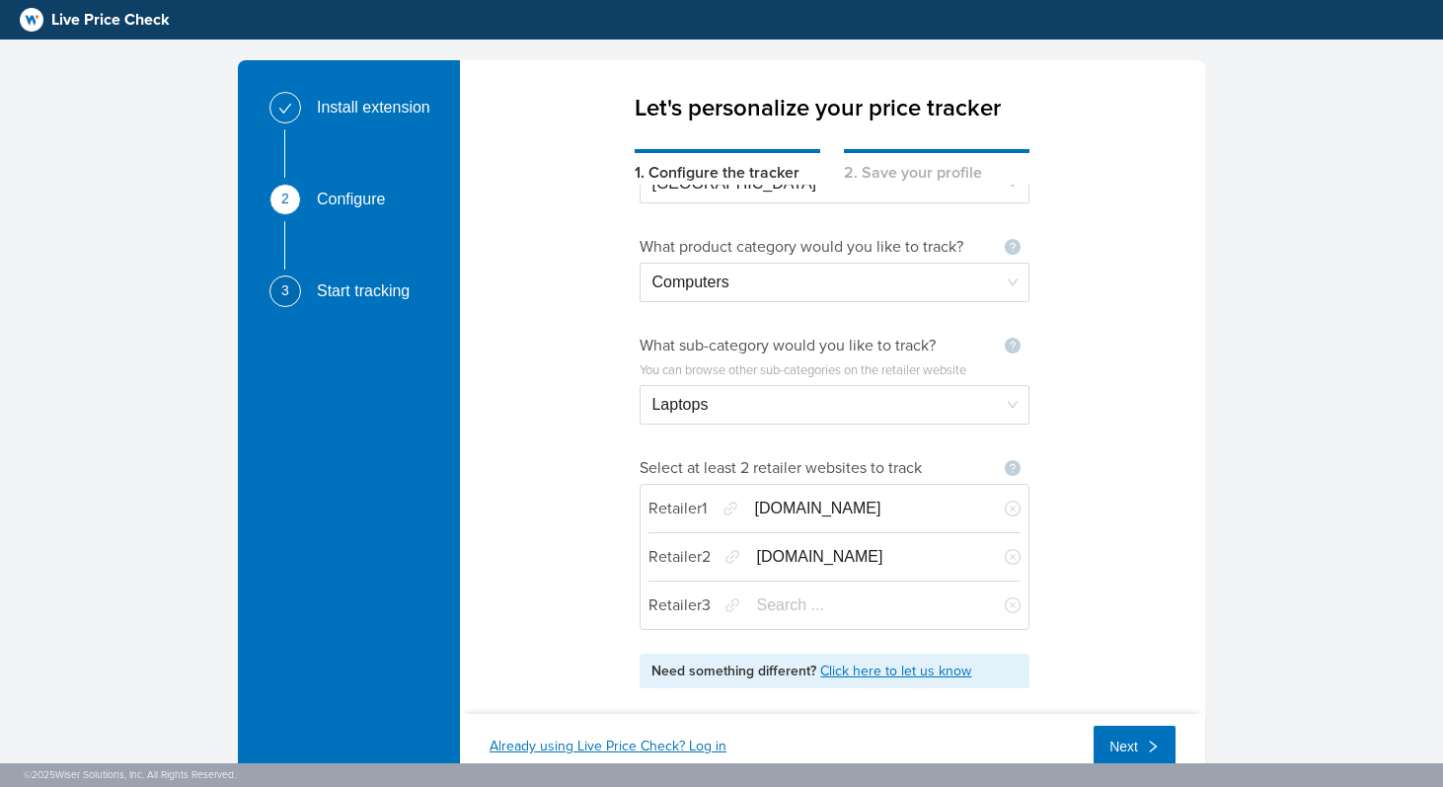
click at [869, 621] on input "search" at bounding box center [867, 605] width 223 height 38
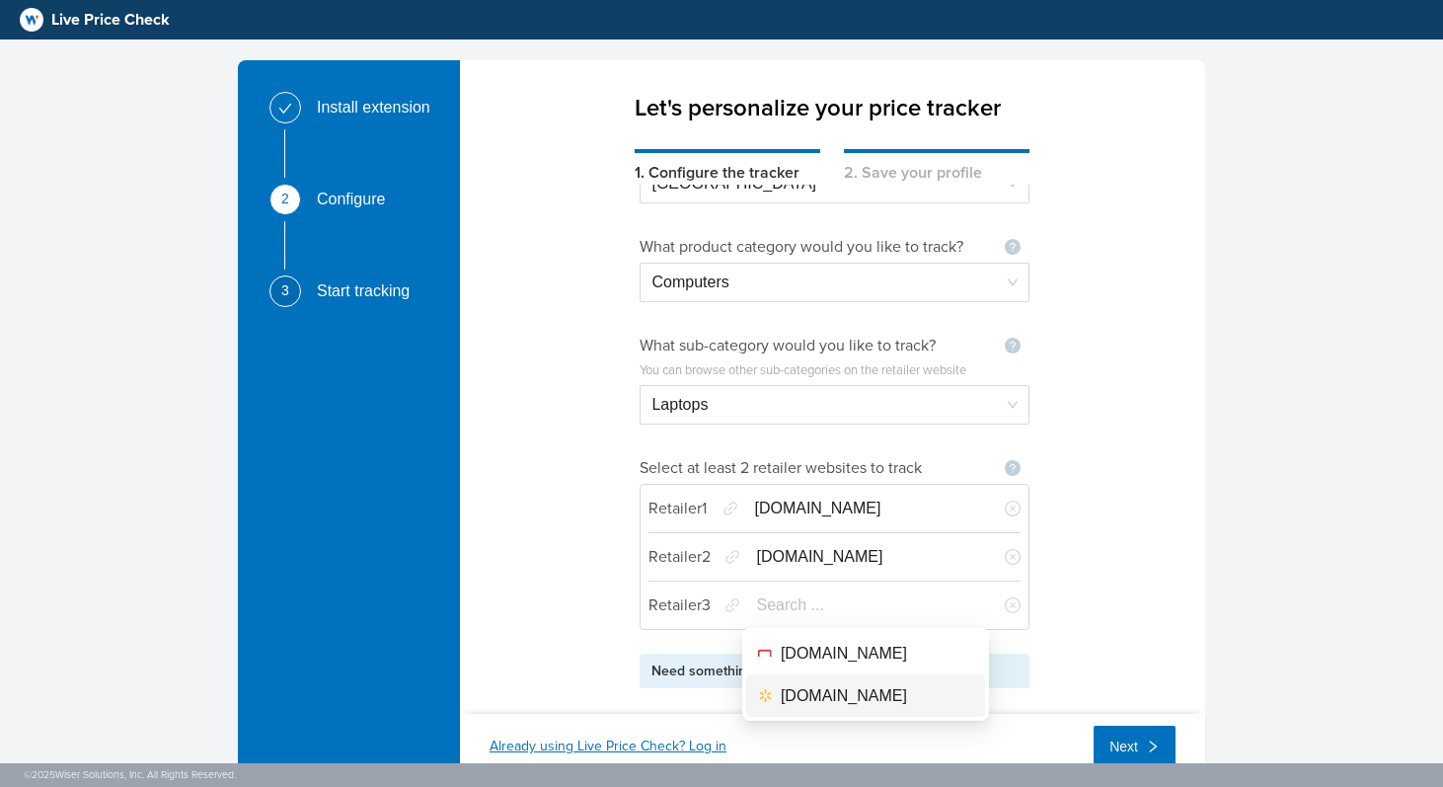
click at [868, 690] on div "[DOMAIN_NAME]" at bounding box center [844, 695] width 126 height 25
type input "**********"
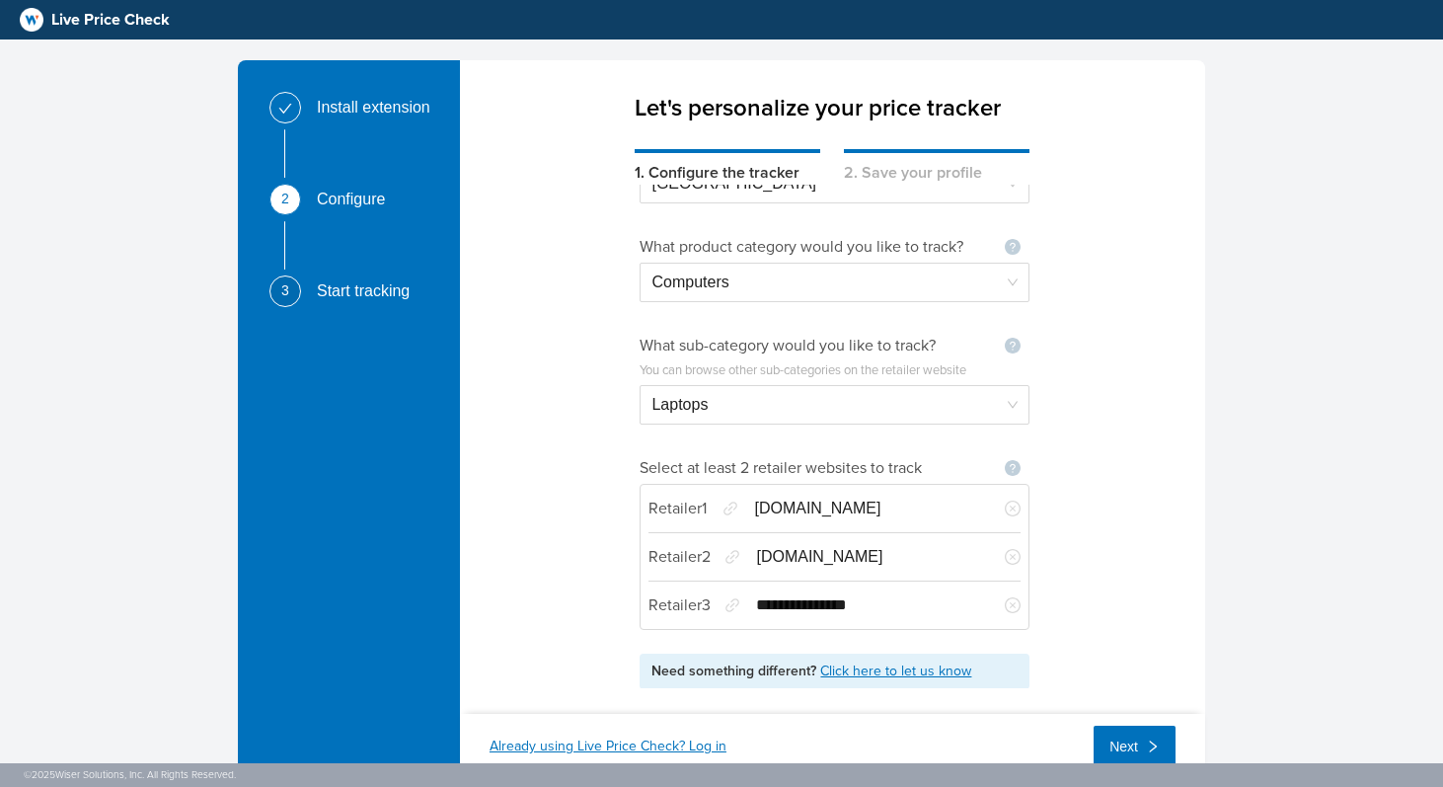
scroll to position [52, 0]
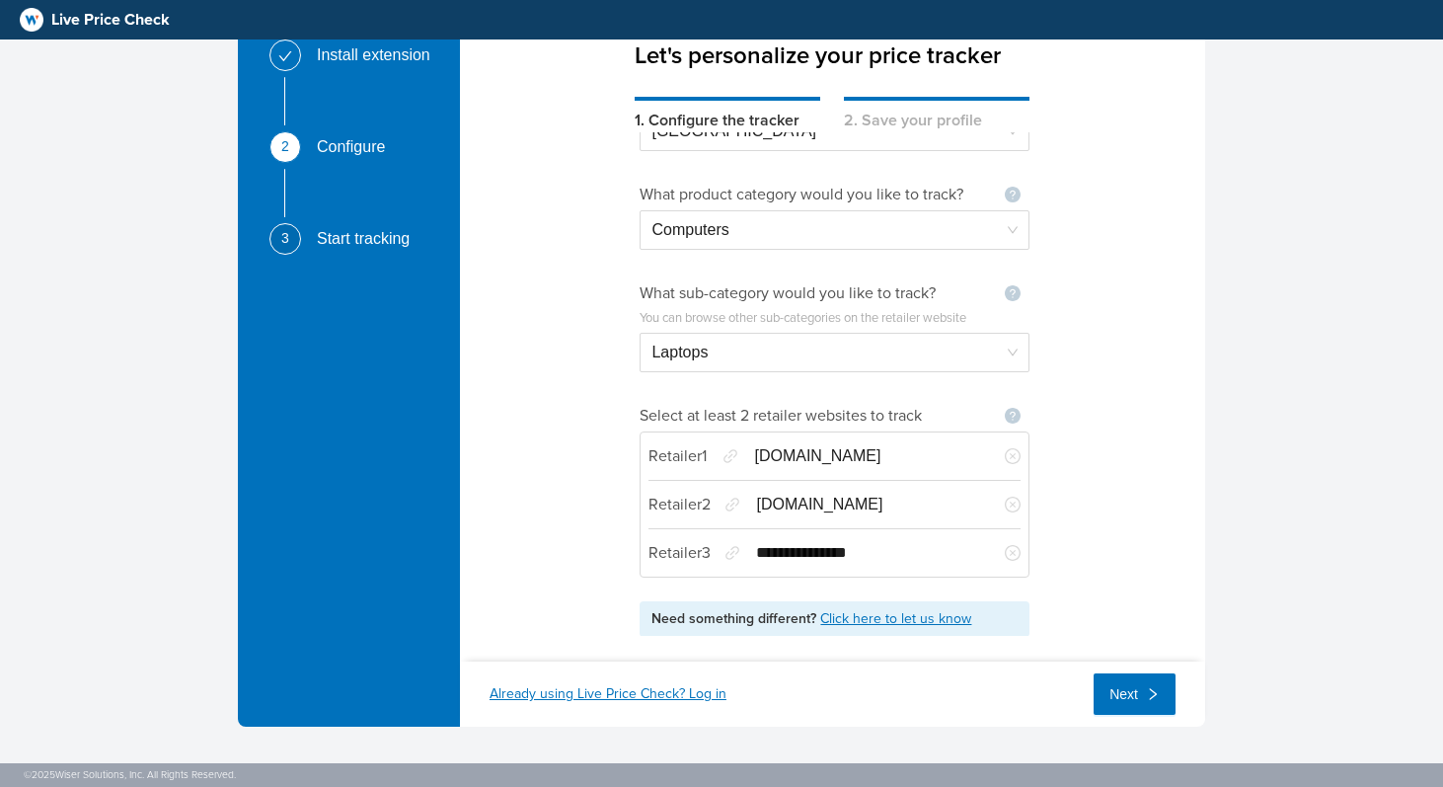
click at [1111, 689] on span "Next" at bounding box center [1123, 694] width 29 height 22
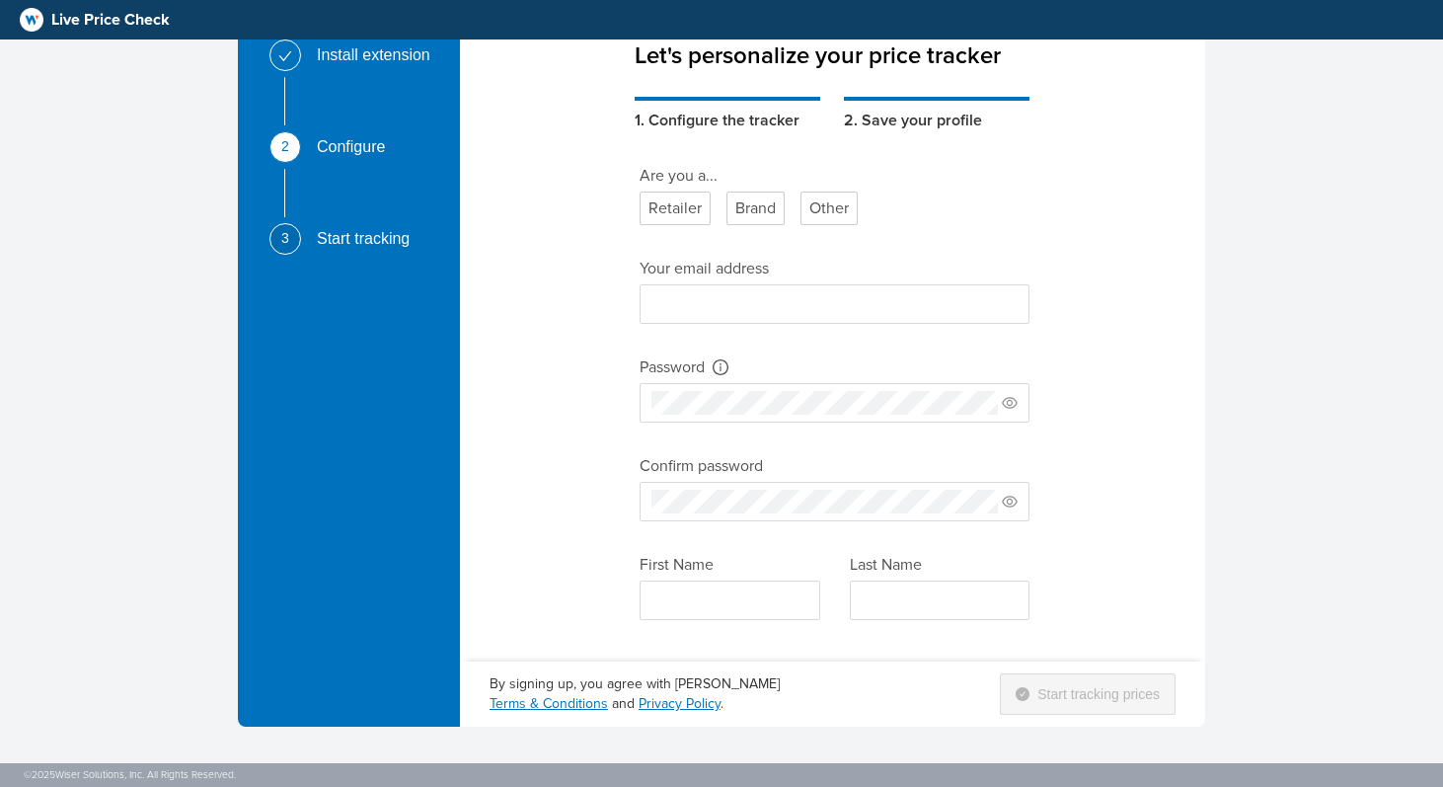
click at [827, 214] on div "Other" at bounding box center [829, 208] width 57 height 34
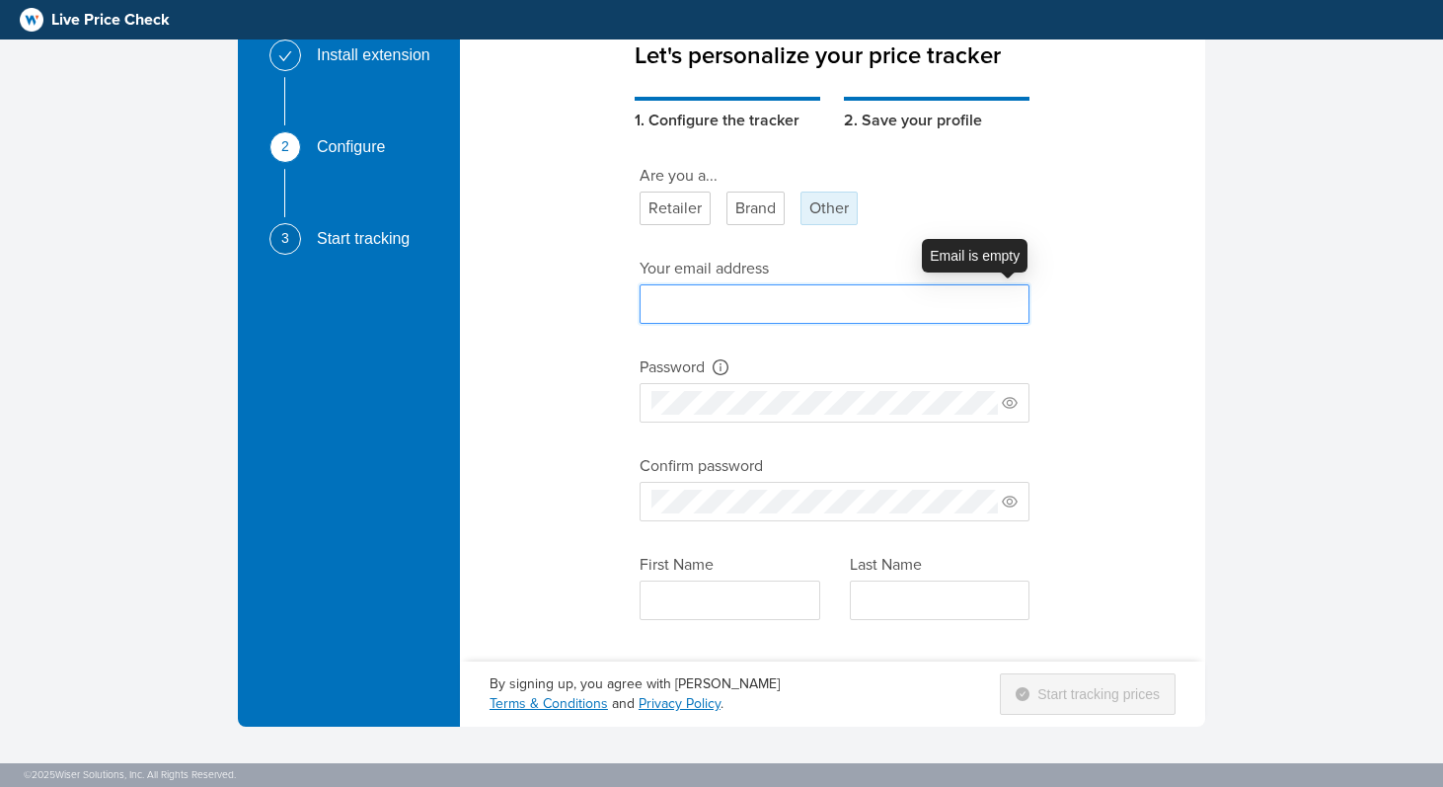
click at [740, 311] on input "text" at bounding box center [835, 303] width 390 height 39
click at [1175, 350] on div "**********" at bounding box center [832, 383] width 745 height 503
click at [747, 307] on input "text" at bounding box center [835, 303] width 390 height 39
